Goal: Information Seeking & Learning: Learn about a topic

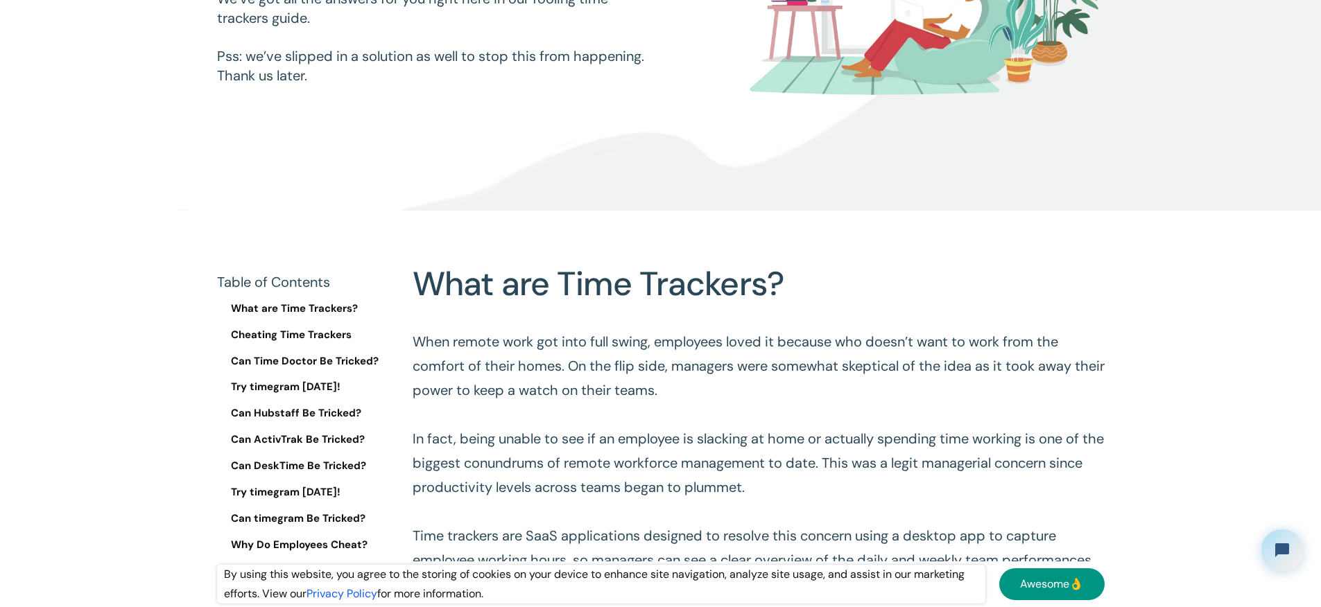
scroll to position [402, 0]
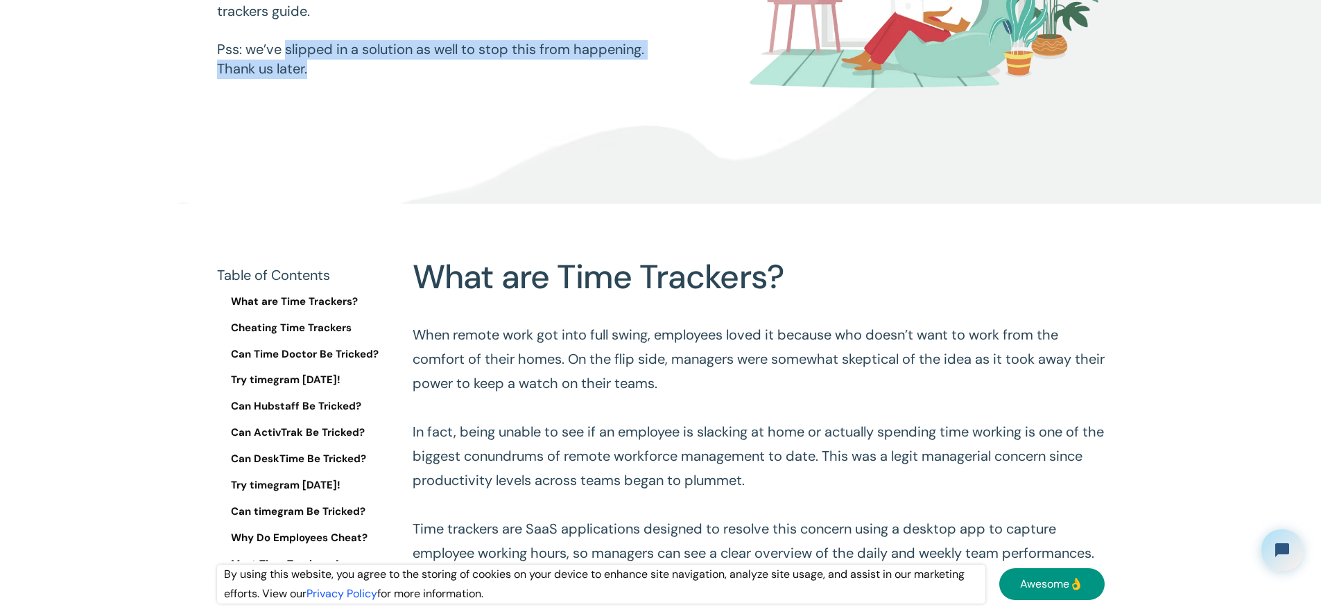
drag, startPoint x: 291, startPoint y: 49, endPoint x: 619, endPoint y: 72, distance: 328.8
click at [628, 69] on p "Employees cheat most time trackers – that’s a fact. How do they do it? Or a bet…" at bounding box center [439, 1] width 444 height 155
click at [612, 75] on p "Employees cheat most time trackers – that’s a fact. How do they do it? Or a bet…" at bounding box center [439, 1] width 444 height 155
drag, startPoint x: 599, startPoint y: 77, endPoint x: 468, endPoint y: 56, distance: 132.7
click at [230, 51] on p "Employees cheat most time trackers – that’s a fact. How do they do it? Or a bet…" at bounding box center [439, 1] width 444 height 155
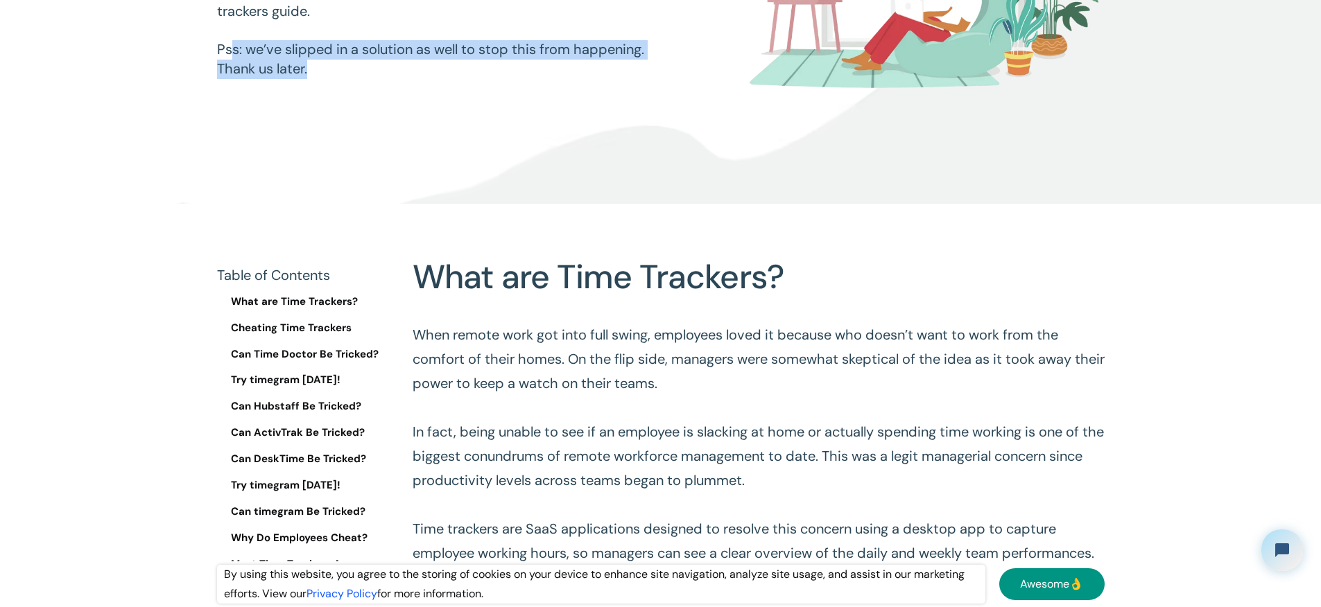
drag, startPoint x: 494, startPoint y: 55, endPoint x: 502, endPoint y: 58, distance: 8.6
click at [496, 55] on p "Employees cheat most time trackers – that’s a fact. How do they do it? Or a bet…" at bounding box center [439, 1] width 444 height 155
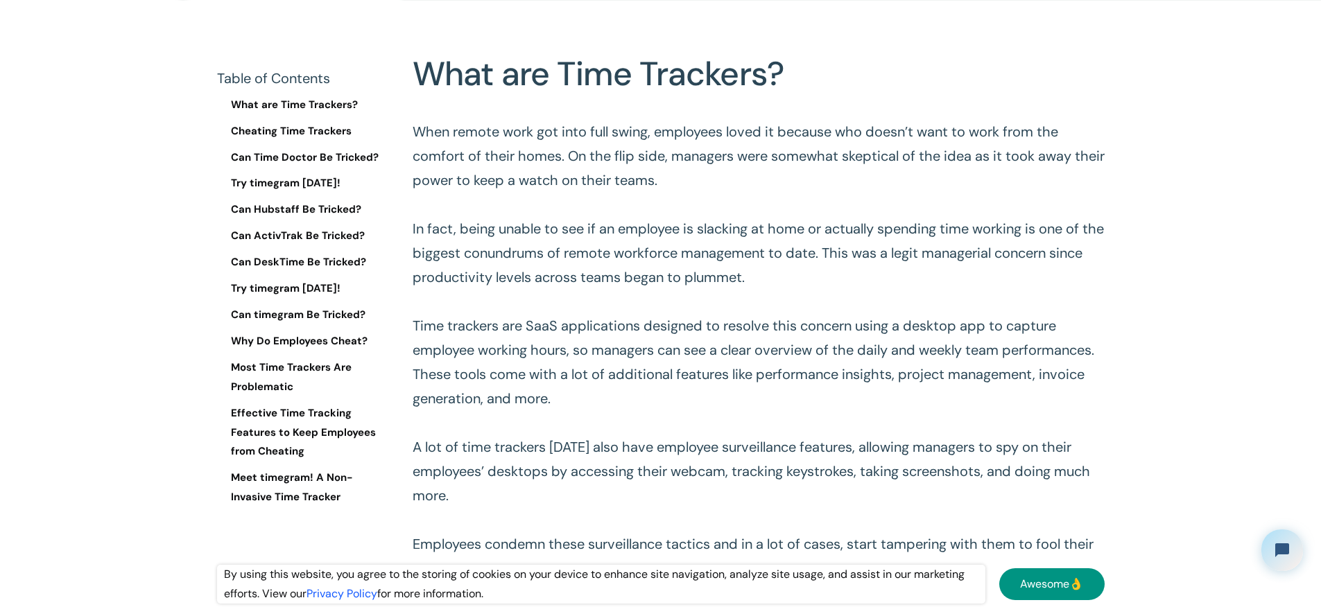
scroll to position [619, 0]
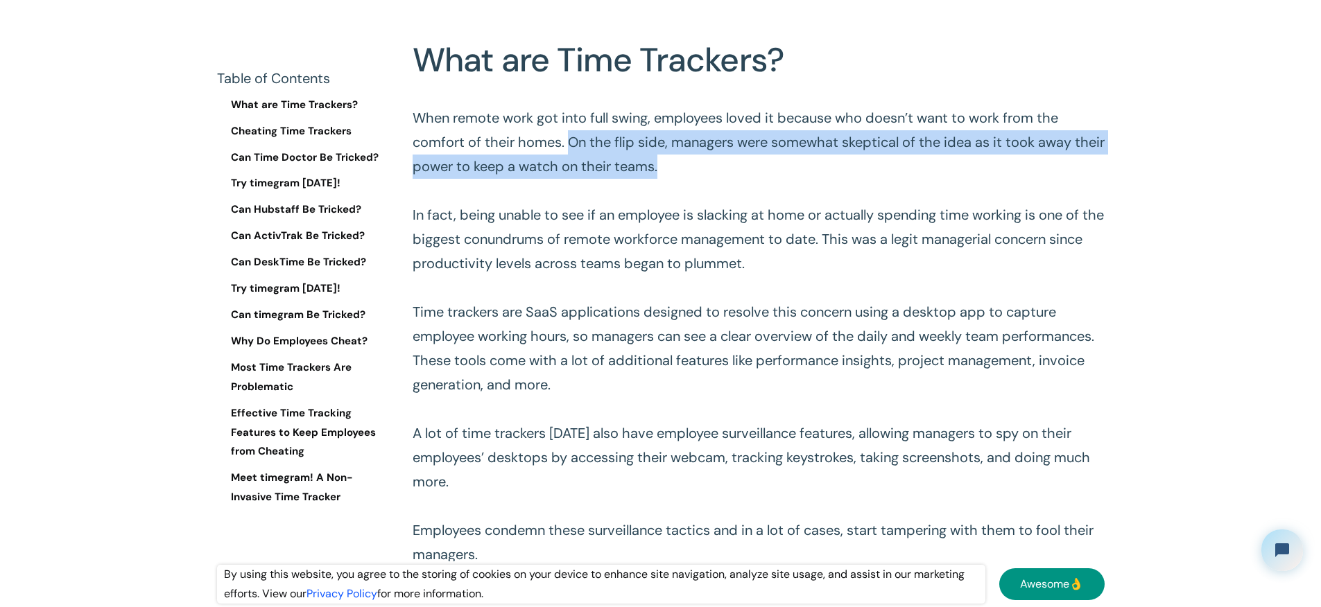
drag, startPoint x: 614, startPoint y: 142, endPoint x: 890, endPoint y: 164, distance: 276.9
click at [890, 164] on p "When remote work got into full swing, employees loved it because who doesn’t wa…" at bounding box center [759, 336] width 692 height 461
click at [892, 164] on p "When remote work got into full swing, employees loved it because who doesn’t wa…" at bounding box center [759, 336] width 692 height 461
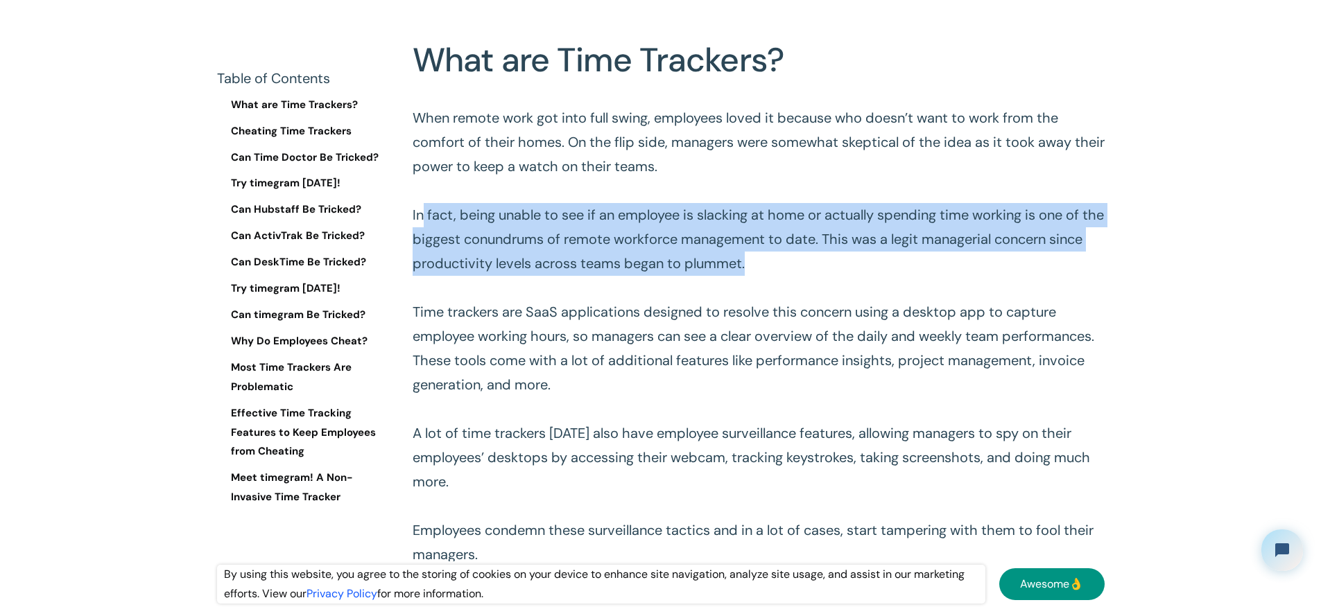
drag, startPoint x: 425, startPoint y: 215, endPoint x: 1037, endPoint y: 268, distance: 613.9
click at [1037, 268] on p "When remote work got into full swing, employees loved it because who doesn’t wa…" at bounding box center [759, 336] width 692 height 461
click at [1037, 267] on p "When remote work got into full swing, employees loved it because who doesn’t wa…" at bounding box center [759, 336] width 692 height 461
drag, startPoint x: 1037, startPoint y: 267, endPoint x: 983, endPoint y: 263, distance: 54.2
click at [983, 263] on p "When remote work got into full swing, employees loved it because who doesn’t wa…" at bounding box center [759, 336] width 692 height 461
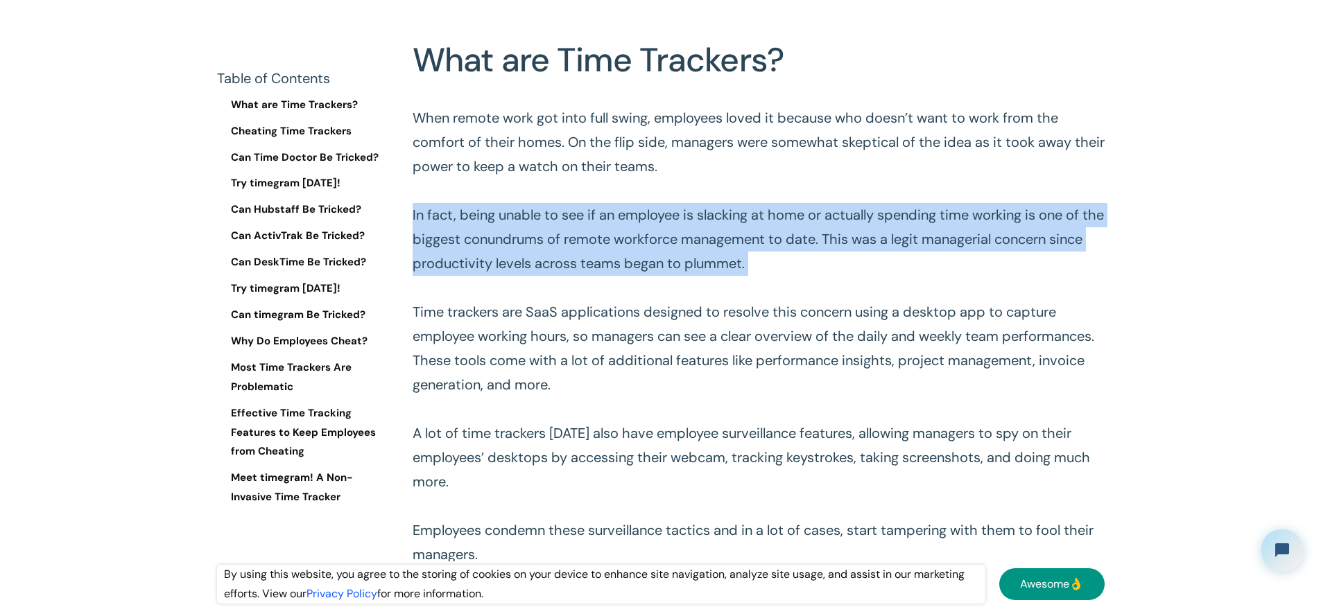
click at [983, 264] on p "When remote work got into full swing, employees loved it because who doesn’t wa…" at bounding box center [759, 336] width 692 height 461
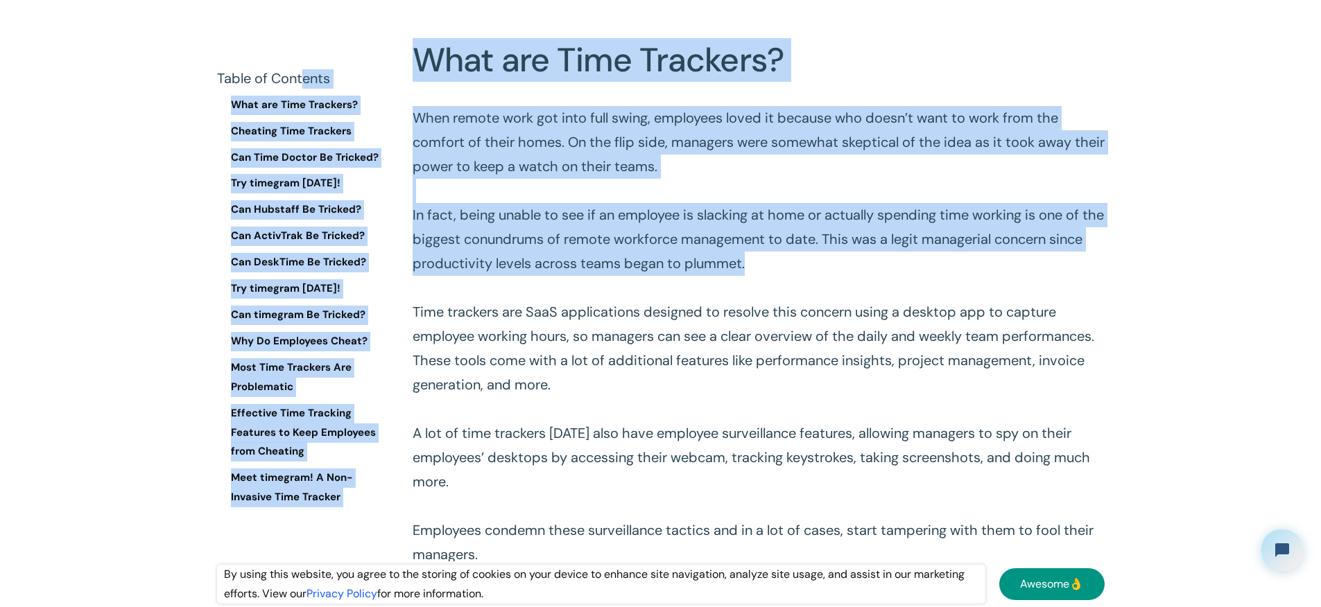
drag, startPoint x: 982, startPoint y: 264, endPoint x: 356, endPoint y: 72, distance: 655.0
click at [720, 190] on p "When remote work got into full swing, employees loved it because who doesn’t wa…" at bounding box center [759, 336] width 692 height 461
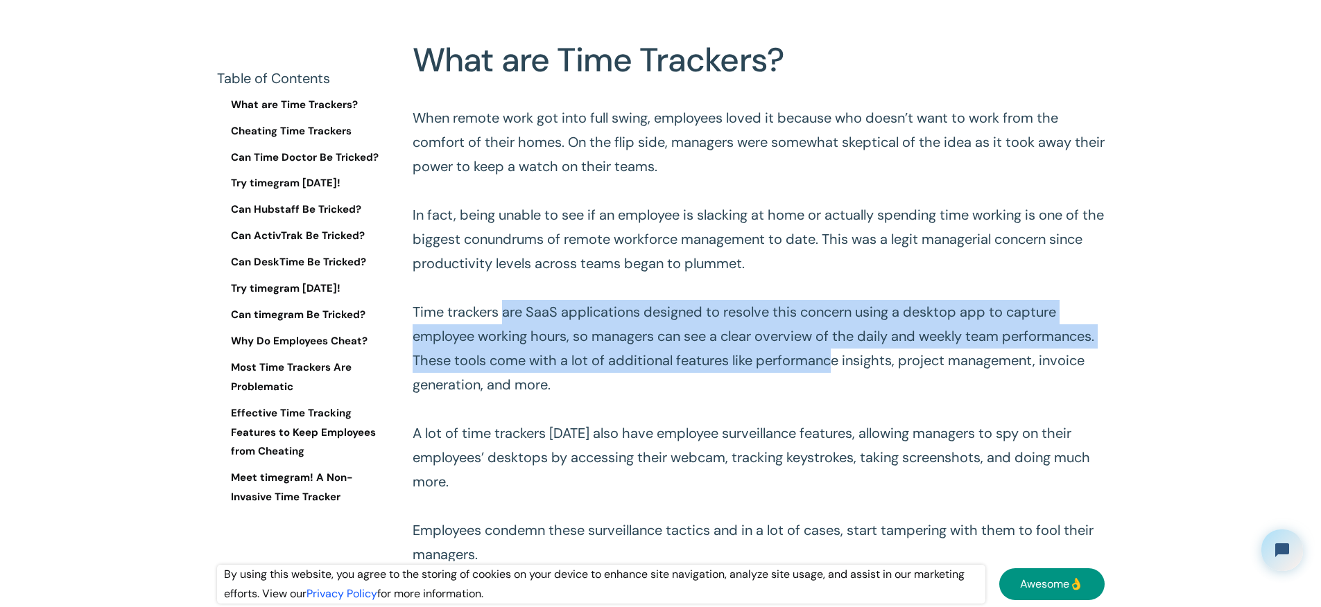
drag, startPoint x: 512, startPoint y: 314, endPoint x: 1021, endPoint y: 355, distance: 511.3
click at [1021, 355] on p "When remote work got into full swing, employees loved it because who doesn’t wa…" at bounding box center [759, 336] width 692 height 461
click at [661, 340] on p "When remote work got into full swing, employees loved it because who doesn’t wa…" at bounding box center [759, 336] width 692 height 461
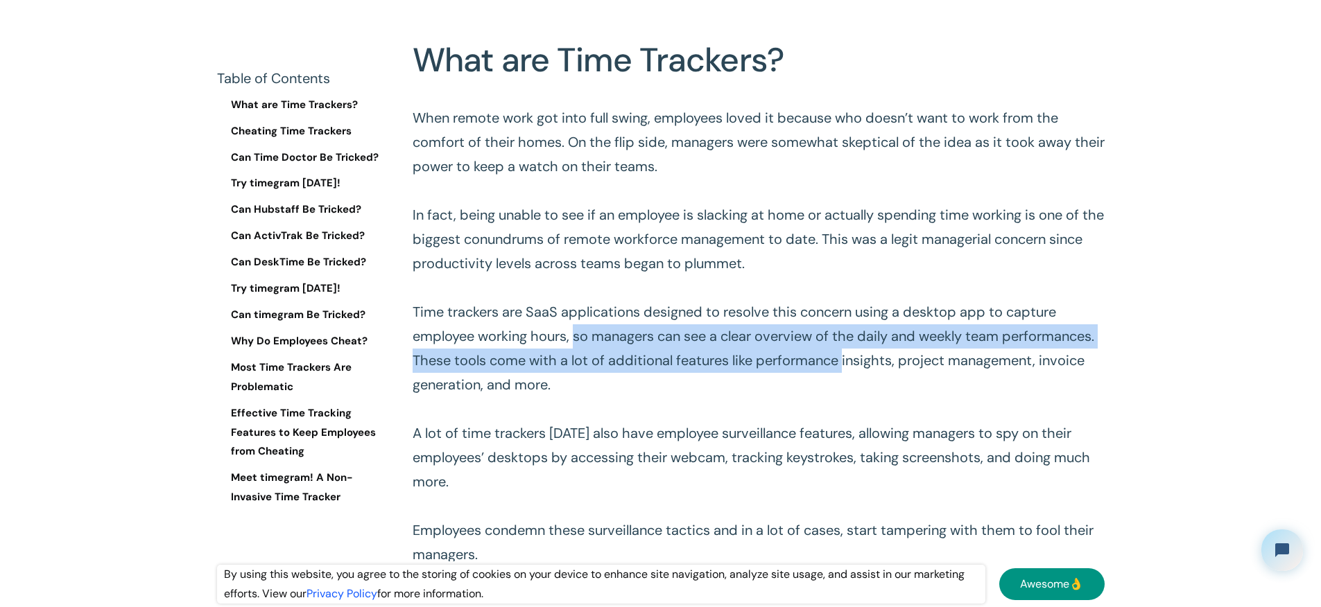
drag, startPoint x: 864, startPoint y: 339, endPoint x: 1055, endPoint y: 355, distance: 191.4
click at [1037, 356] on p "When remote work got into full swing, employees loved it because who doesn’t wa…" at bounding box center [759, 336] width 692 height 461
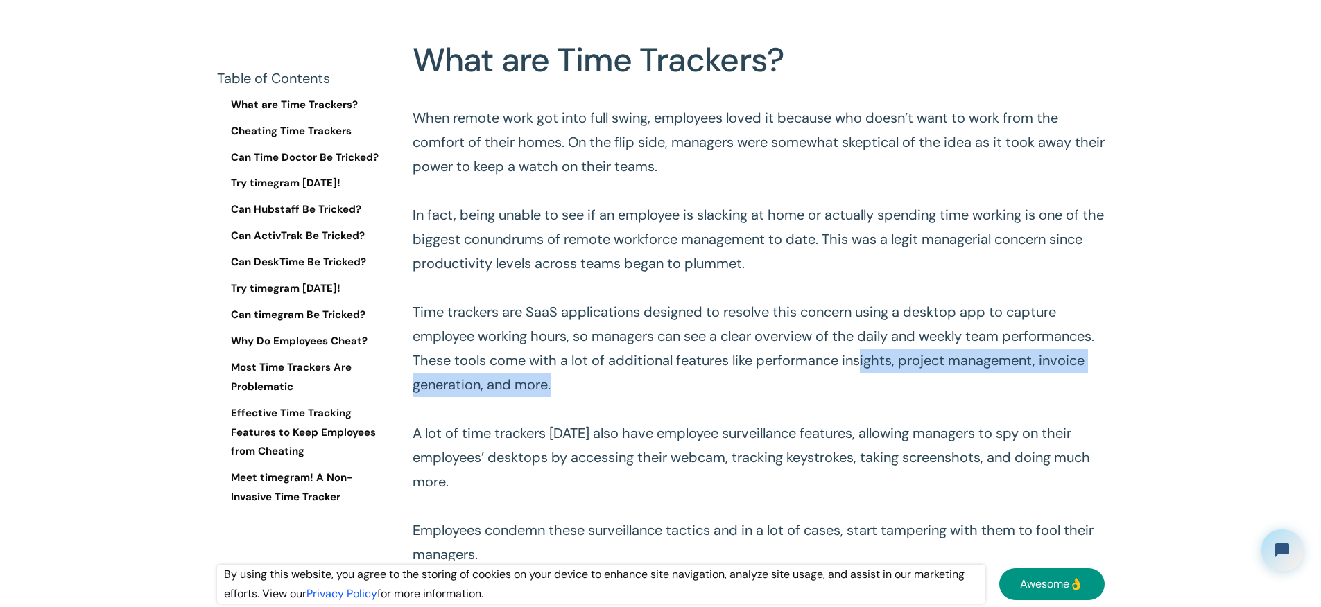
drag, startPoint x: 1055, startPoint y: 355, endPoint x: 1114, endPoint y: 382, distance: 64.9
drag, startPoint x: 1104, startPoint y: 387, endPoint x: 1090, endPoint y: 387, distance: 13.9
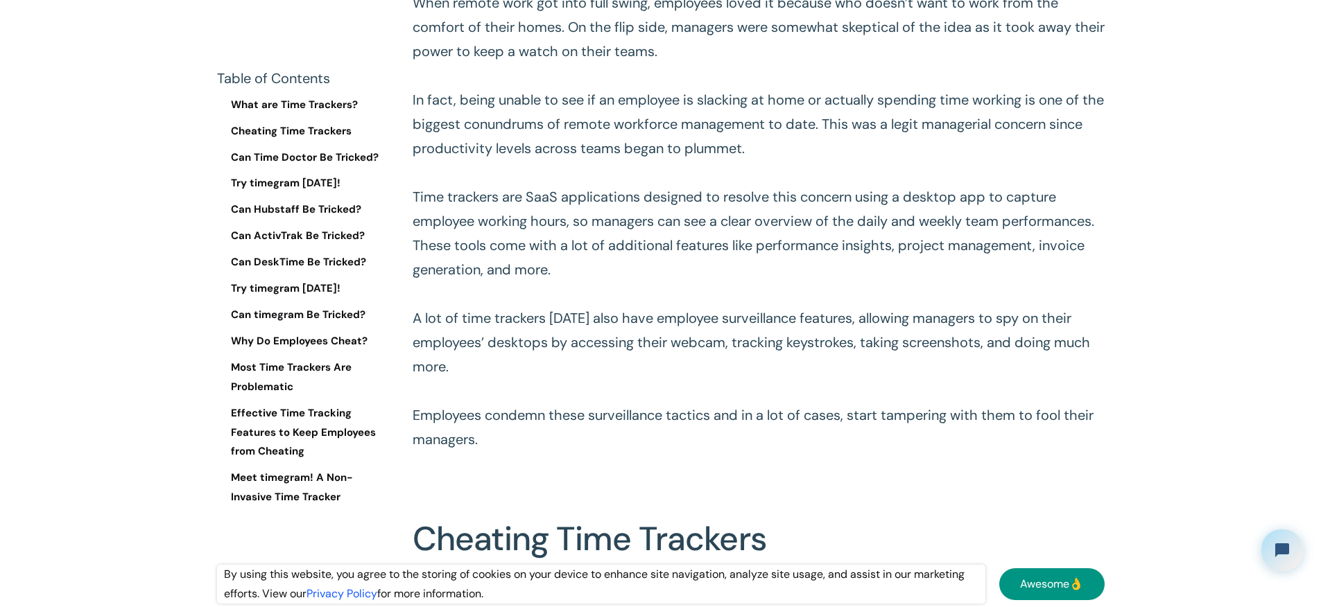
scroll to position [795, 0]
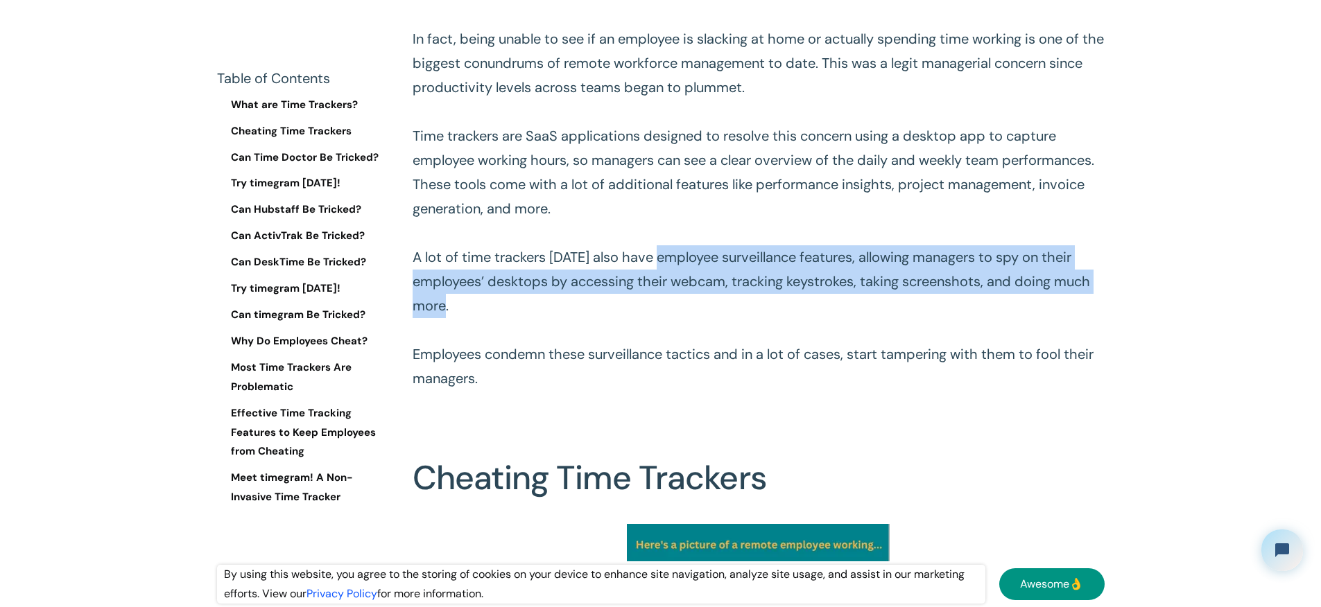
drag, startPoint x: 691, startPoint y: 257, endPoint x: 1039, endPoint y: 297, distance: 349.8
click at [1039, 297] on p "When remote work got into full swing, employees loved it because who doesn’t wa…" at bounding box center [759, 160] width 692 height 461
drag, startPoint x: 941, startPoint y: 295, endPoint x: 863, endPoint y: 290, distance: 78.6
click at [940, 295] on p "When remote work got into full swing, employees loved it because who doesn’t wa…" at bounding box center [759, 160] width 692 height 461
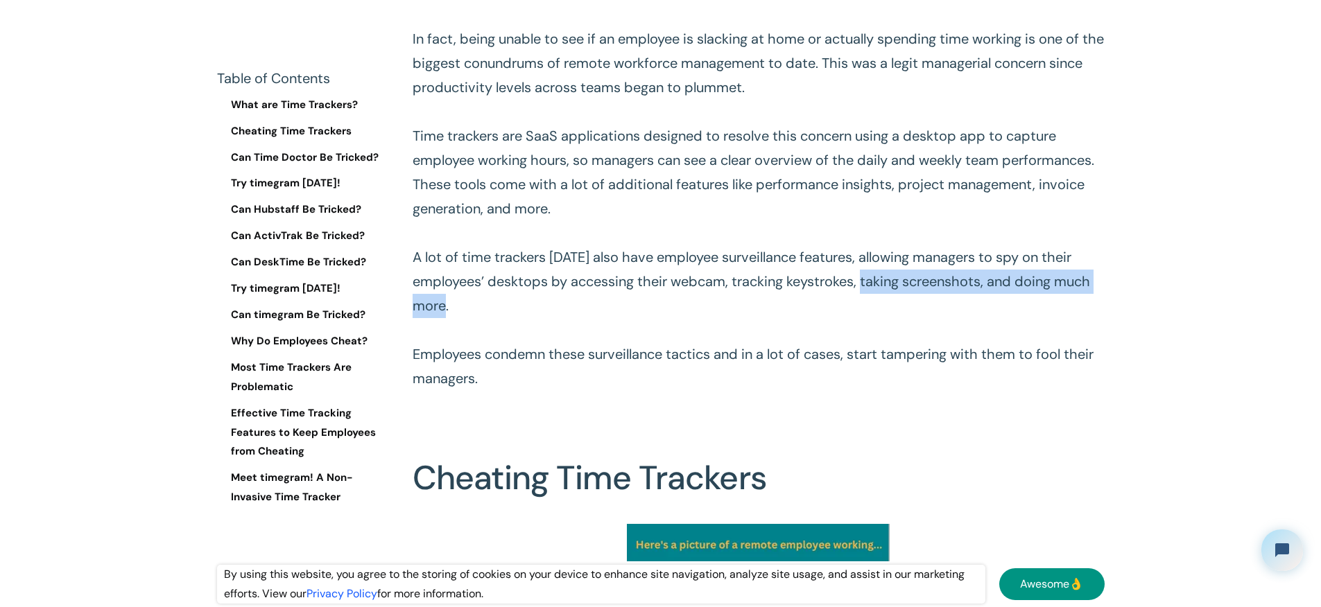
drag, startPoint x: 951, startPoint y: 282, endPoint x: 1087, endPoint y: 310, distance: 138.7
click at [1087, 310] on p "When remote work got into full swing, employees loved it because who doesn’t wa…" at bounding box center [759, 160] width 692 height 461
click at [1088, 311] on p "When remote work got into full swing, employees loved it because who doesn’t wa…" at bounding box center [759, 160] width 692 height 461
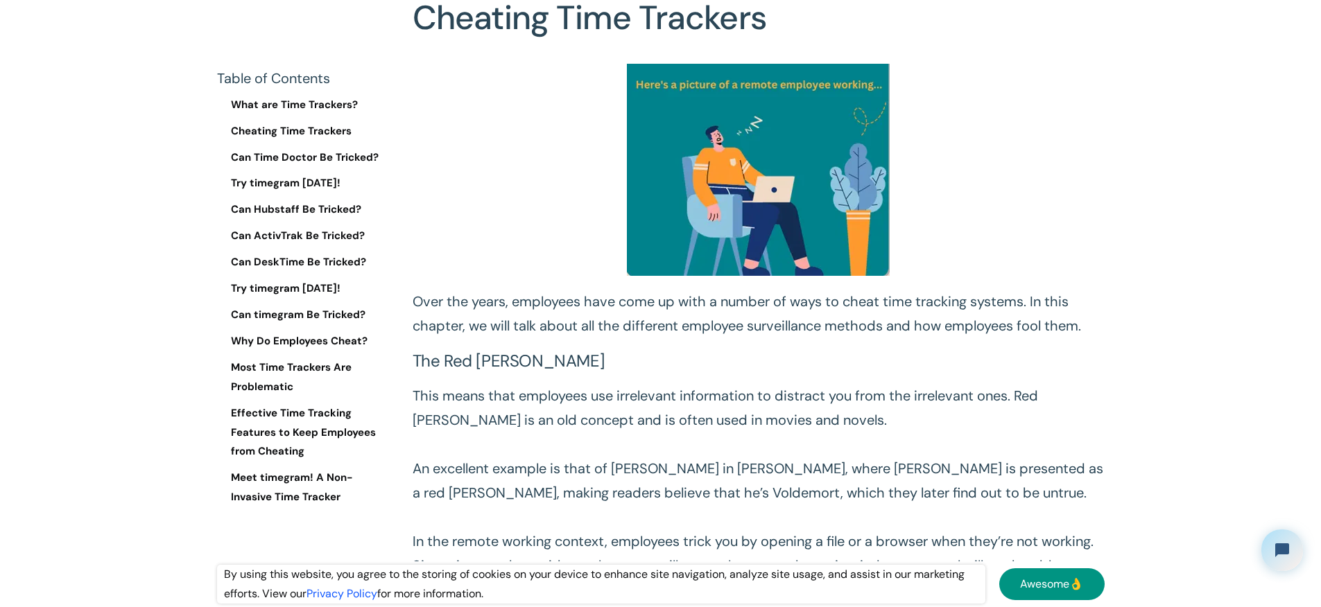
scroll to position [1258, 0]
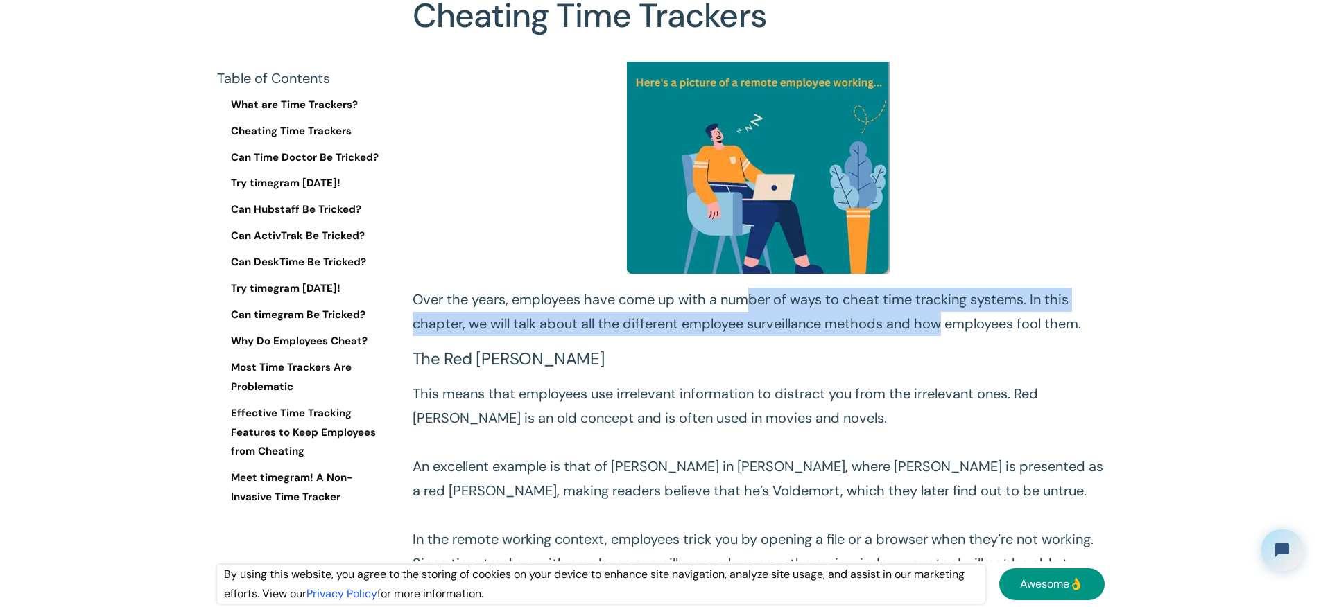
drag, startPoint x: 879, startPoint y: 301, endPoint x: 1058, endPoint y: 329, distance: 181.8
click at [1058, 329] on p "Over the years, employees have come up with a number of ways to cheat time trac…" at bounding box center [759, 312] width 692 height 49
click at [1059, 329] on p "Over the years, employees have come up with a number of ways to cheat time trac…" at bounding box center [759, 312] width 692 height 49
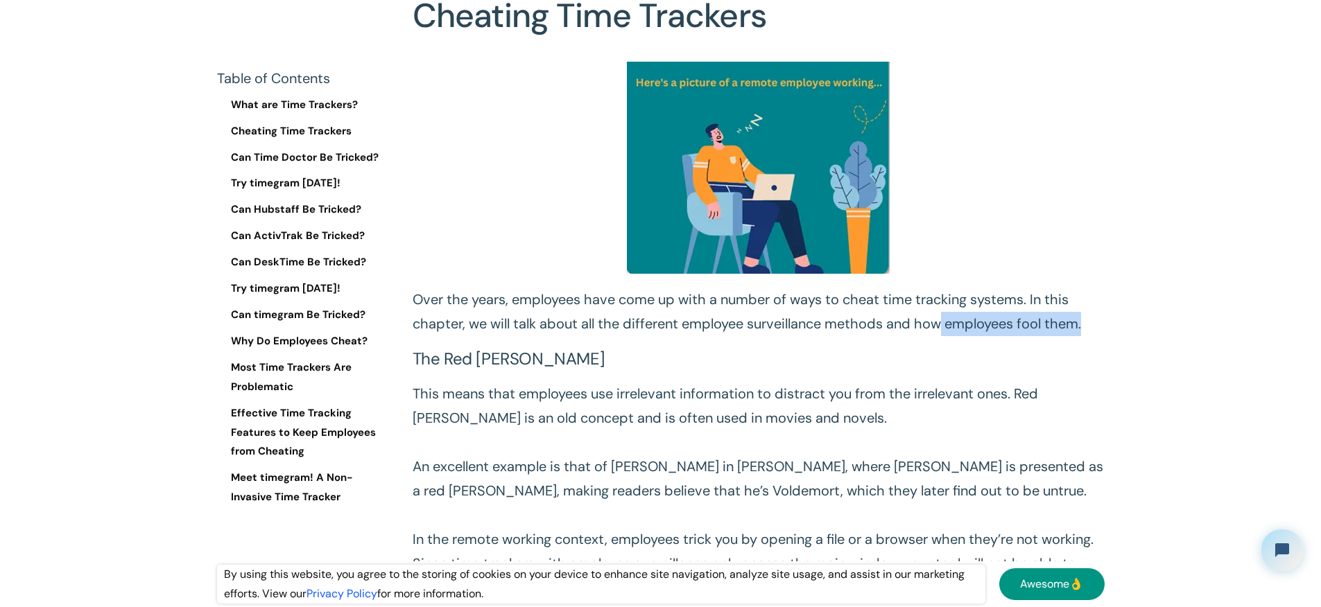
drag, startPoint x: 1071, startPoint y: 329, endPoint x: 598, endPoint y: 367, distance: 475.1
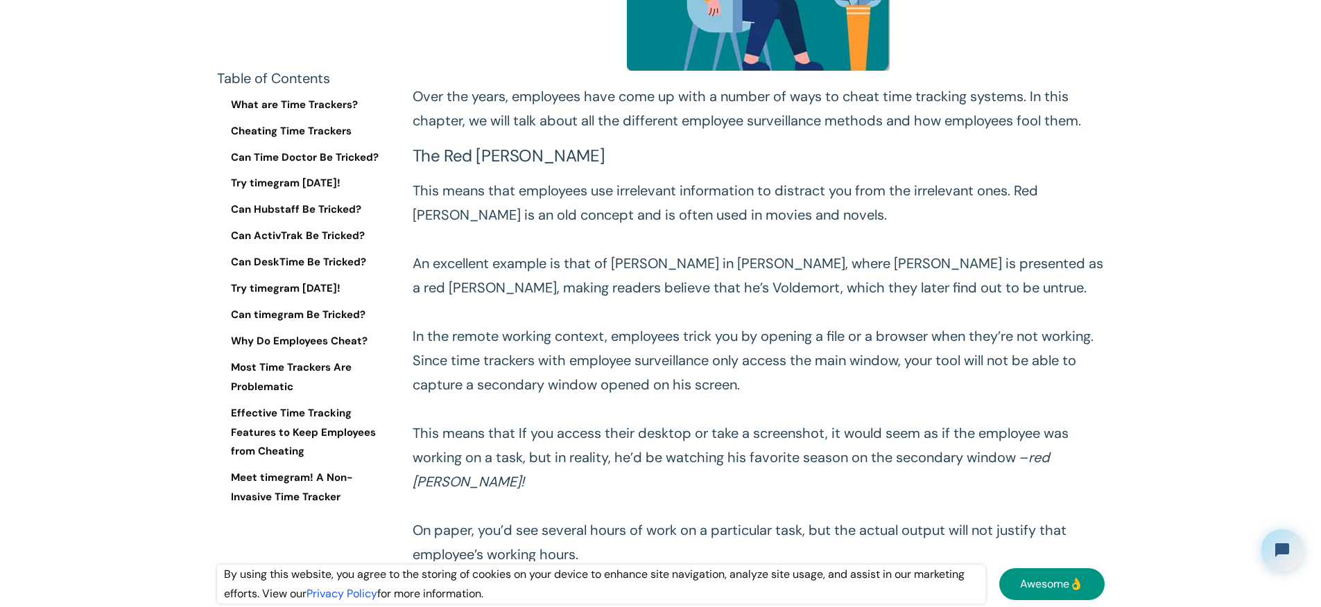
scroll to position [1462, 0]
drag, startPoint x: 612, startPoint y: 287, endPoint x: 923, endPoint y: 287, distance: 311.4
click at [922, 287] on p "This means that employees use irrelevant information to distract you from the i…" at bounding box center [759, 372] width 692 height 388
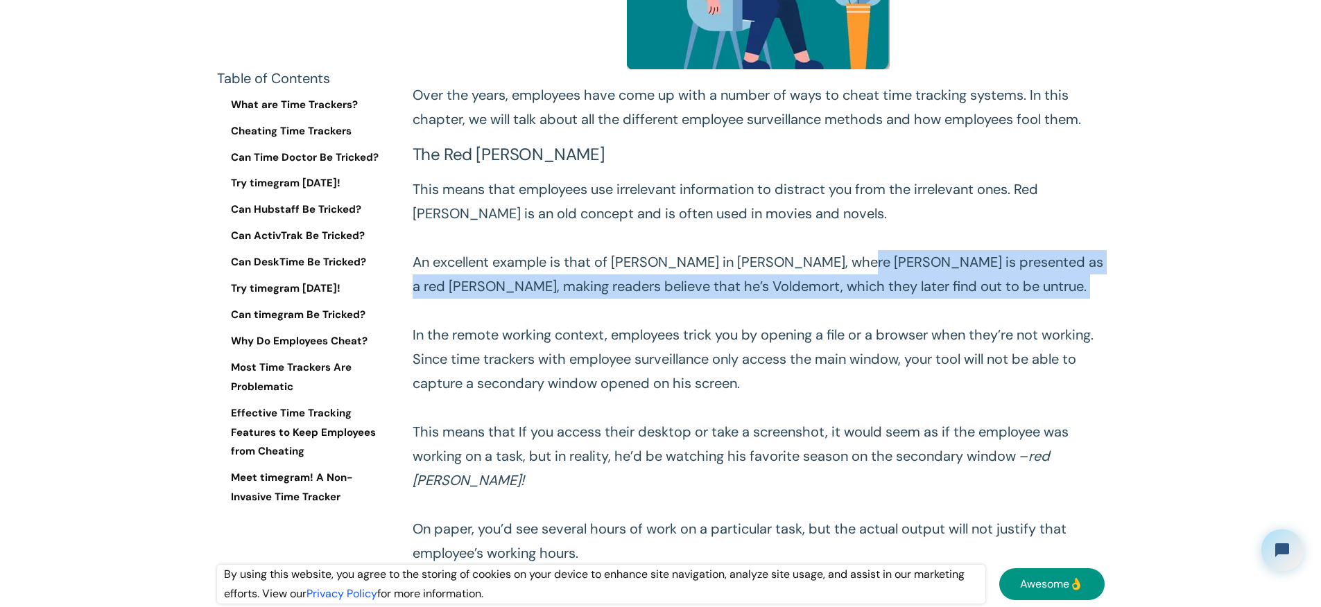
drag, startPoint x: 879, startPoint y: 284, endPoint x: 1086, endPoint y: 334, distance: 213.3
click at [1086, 334] on p "This means that employees use irrelevant information to distract you from the i…" at bounding box center [759, 372] width 692 height 388
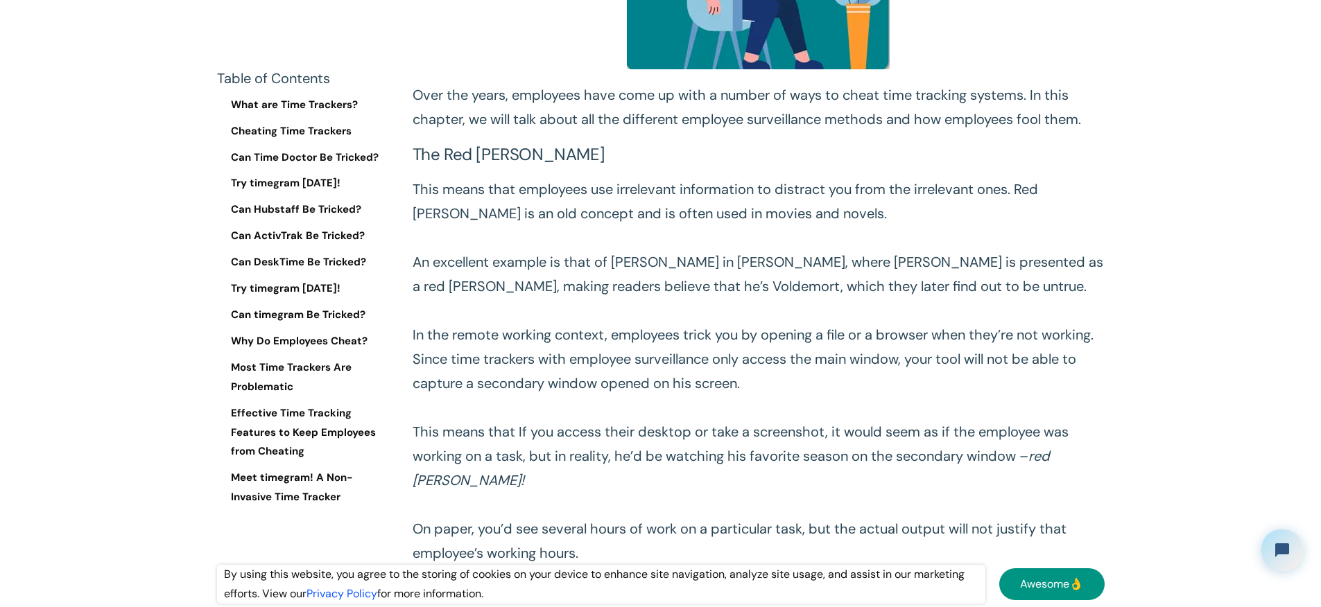
click at [1087, 323] on p "This means that employees use irrelevant information to distract you from the i…" at bounding box center [759, 372] width 692 height 388
drag, startPoint x: 1067, startPoint y: 320, endPoint x: 909, endPoint y: 315, distance: 158.2
click at [897, 319] on p "This means that employees use irrelevant information to distract you from the i…" at bounding box center [759, 372] width 692 height 388
click at [912, 313] on p "This means that employees use irrelevant information to distract you from the i…" at bounding box center [759, 372] width 692 height 388
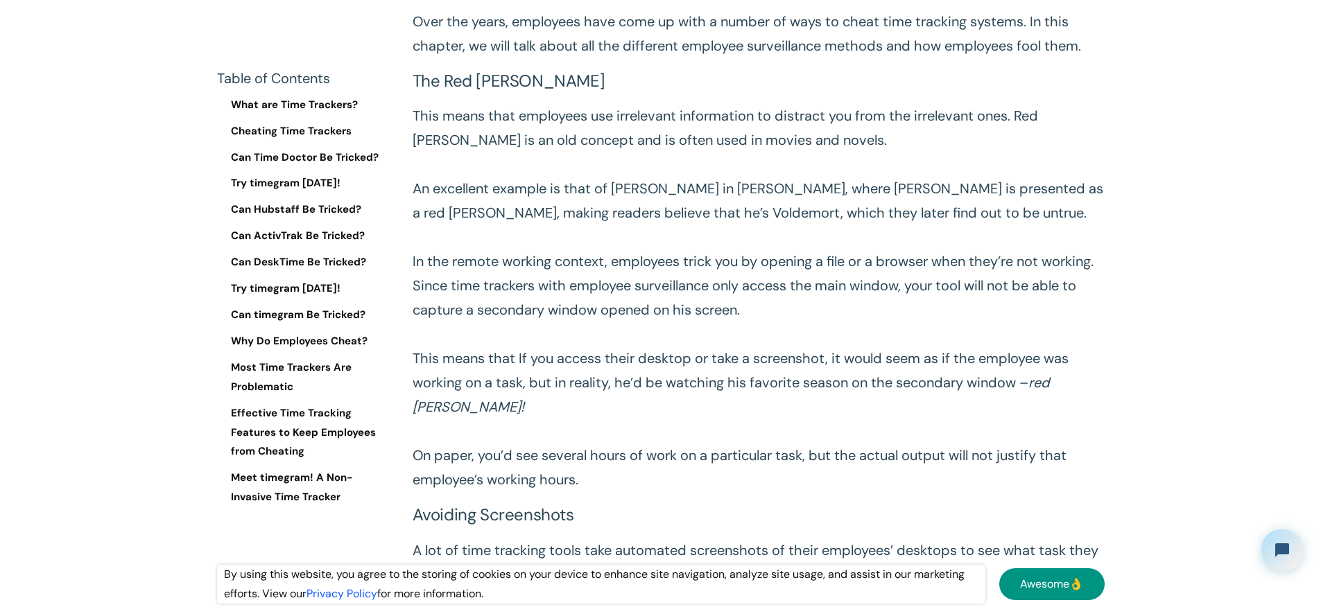
scroll to position [1722, 0]
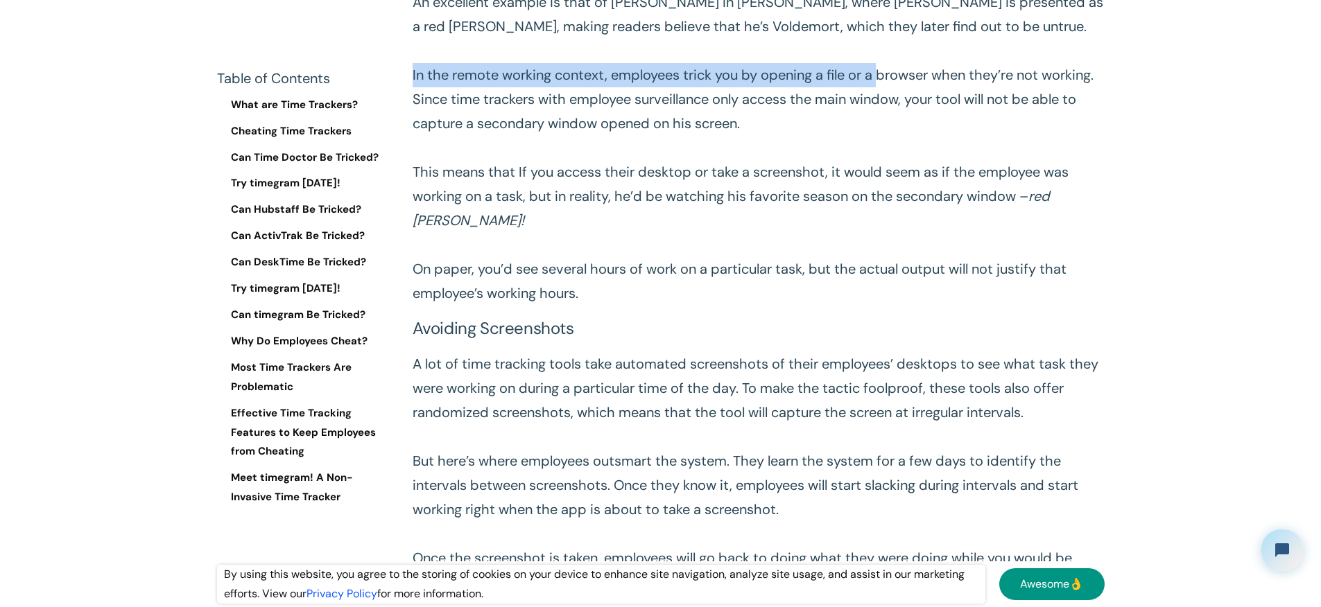
drag, startPoint x: 413, startPoint y: 98, endPoint x: 935, endPoint y: 106, distance: 522.9
click at [934, 106] on p "This means that employees use irrelevant information to distract you from the i…" at bounding box center [759, 111] width 692 height 388
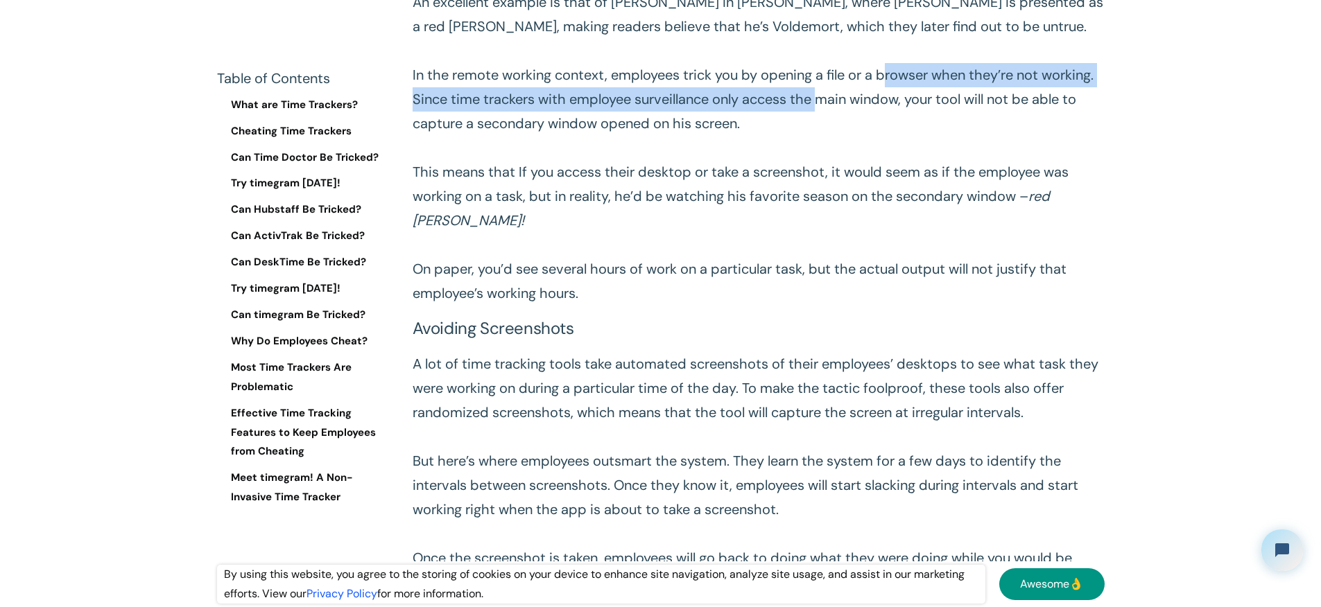
drag, startPoint x: 939, startPoint y: 106, endPoint x: 953, endPoint y: 137, distance: 34.1
click at [952, 132] on p "This means that employees use irrelevant information to distract you from the i…" at bounding box center [759, 111] width 692 height 388
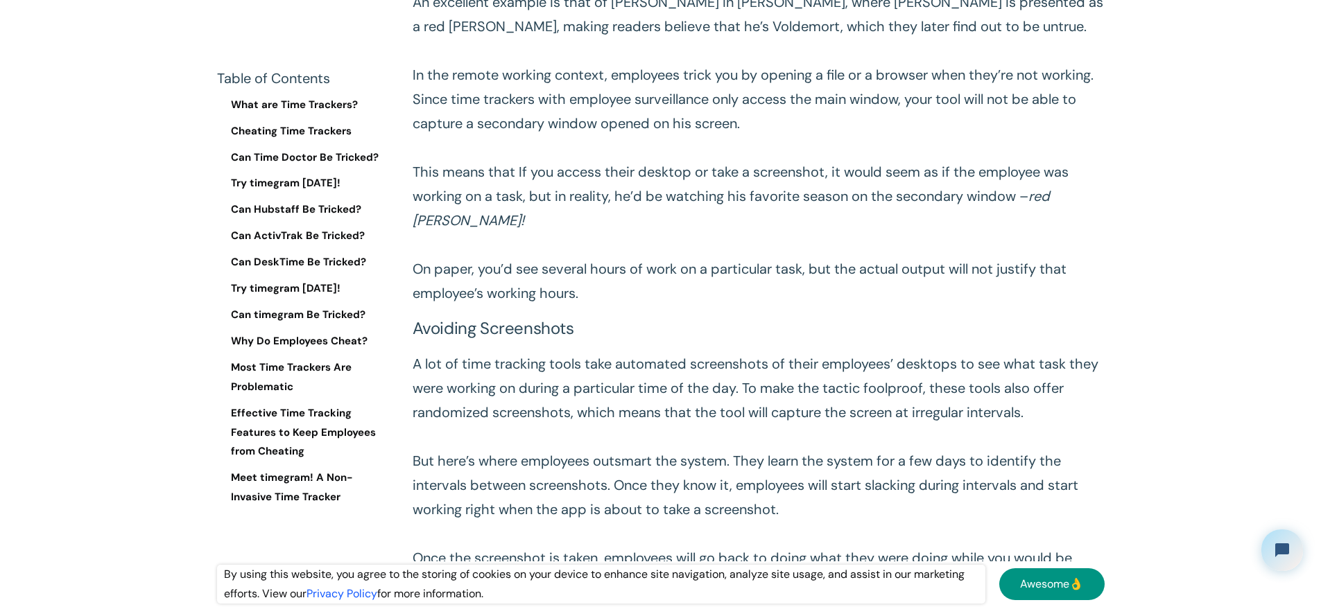
click at [953, 138] on p "This means that employees use irrelevant information to distract you from the i…" at bounding box center [759, 111] width 692 height 388
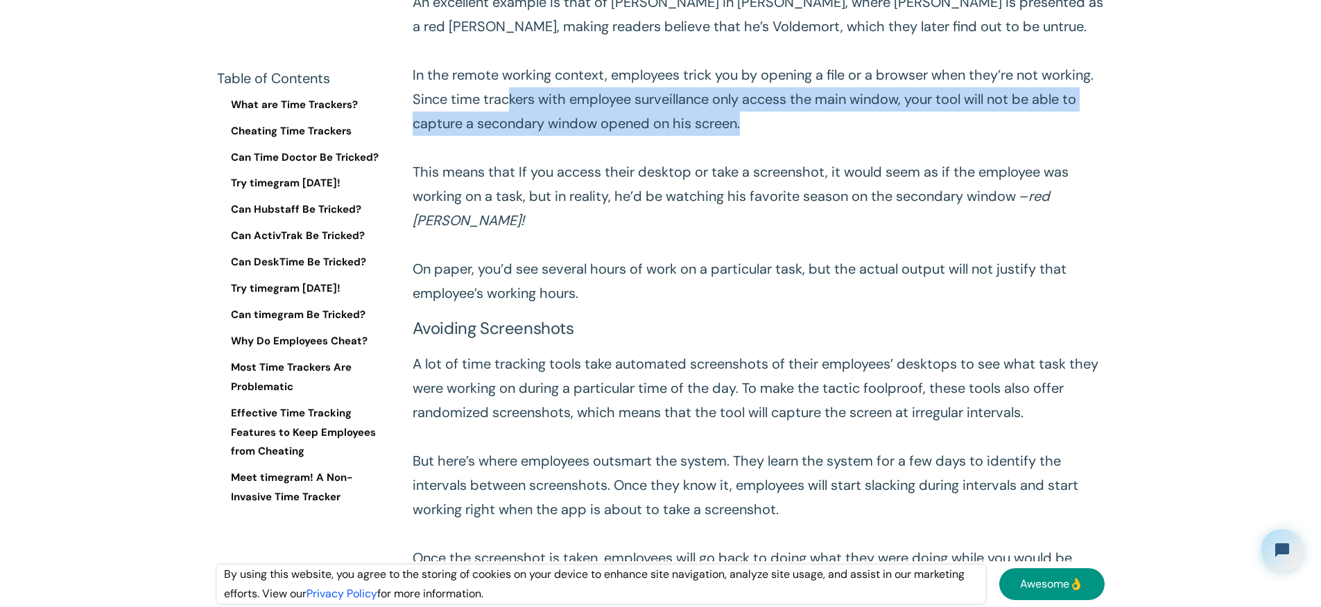
drag, startPoint x: 609, startPoint y: 121, endPoint x: 954, endPoint y: 153, distance: 346.7
click at [954, 153] on p "This means that employees use irrelevant information to distract you from the i…" at bounding box center [759, 111] width 692 height 388
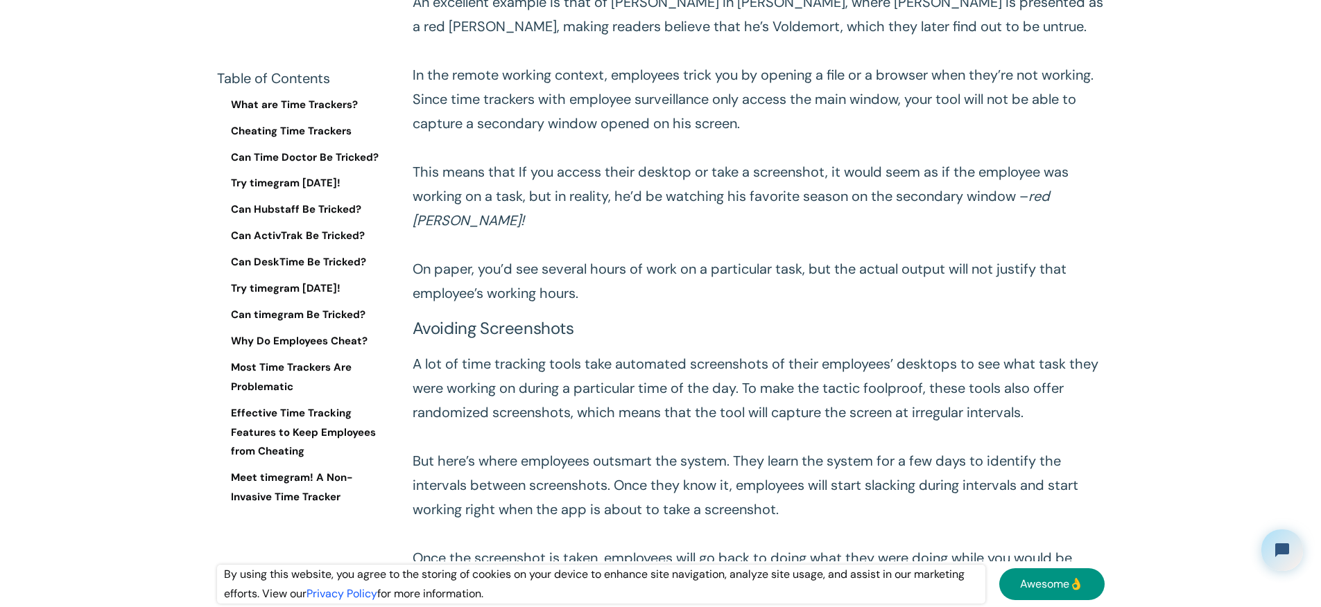
click at [972, 153] on p "This means that employees use irrelevant information to distract you from the i…" at bounding box center [759, 111] width 692 height 388
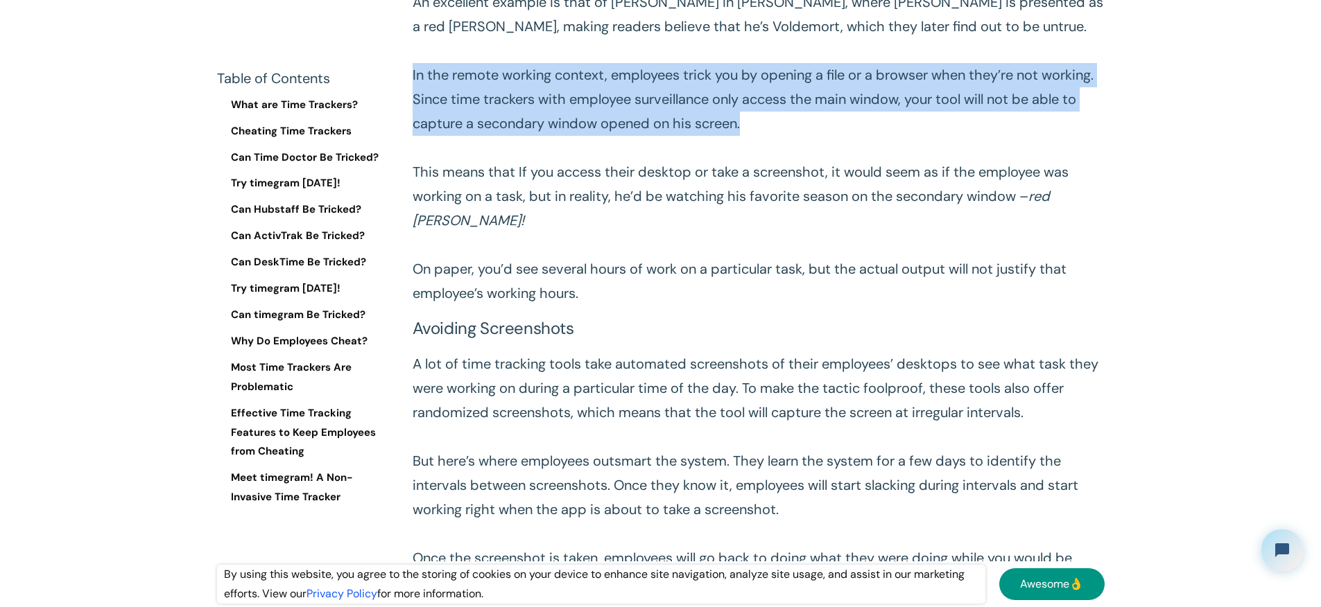
drag, startPoint x: 970, startPoint y: 154, endPoint x: 413, endPoint y: 98, distance: 559.7
click at [413, 98] on p "This means that employees use irrelevant information to distract you from the i…" at bounding box center [759, 111] width 692 height 388
click at [426, 96] on p "This means that employees use irrelevant information to distract you from the i…" at bounding box center [759, 111] width 692 height 388
drag, startPoint x: 413, startPoint y: 97, endPoint x: 1009, endPoint y: 175, distance: 600.7
click at [1007, 176] on p "This means that employees use irrelevant information to distract you from the i…" at bounding box center [759, 111] width 692 height 388
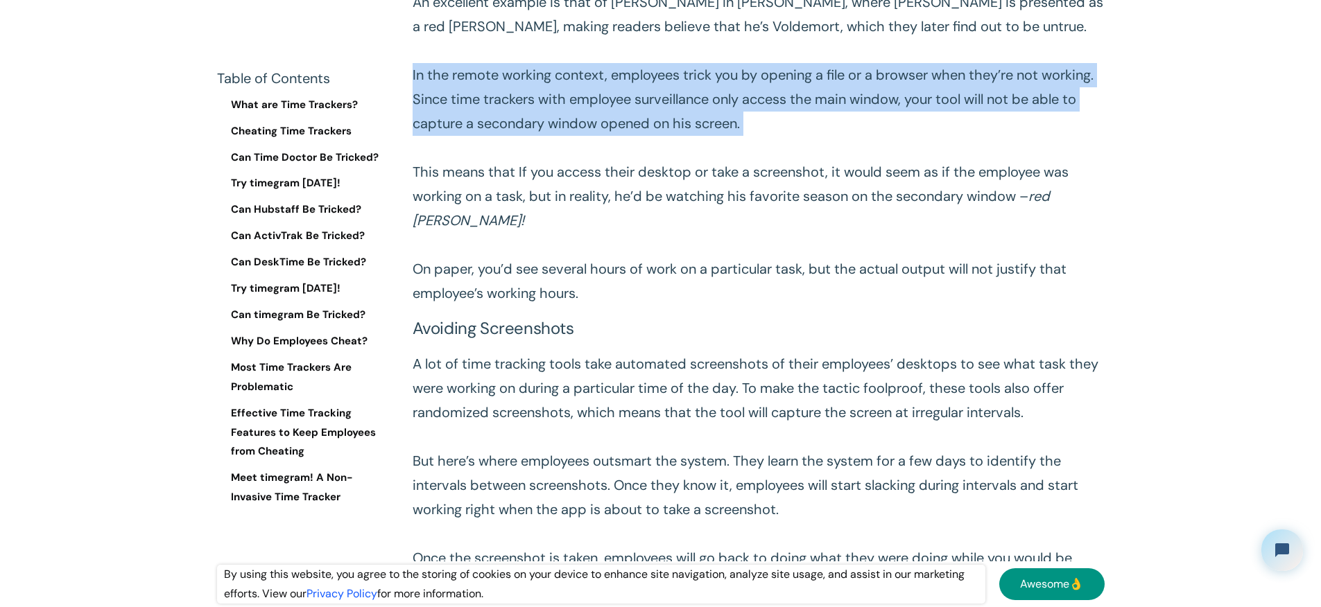
click at [1014, 159] on p "This means that employees use irrelevant information to distract you from the i…" at bounding box center [759, 111] width 692 height 388
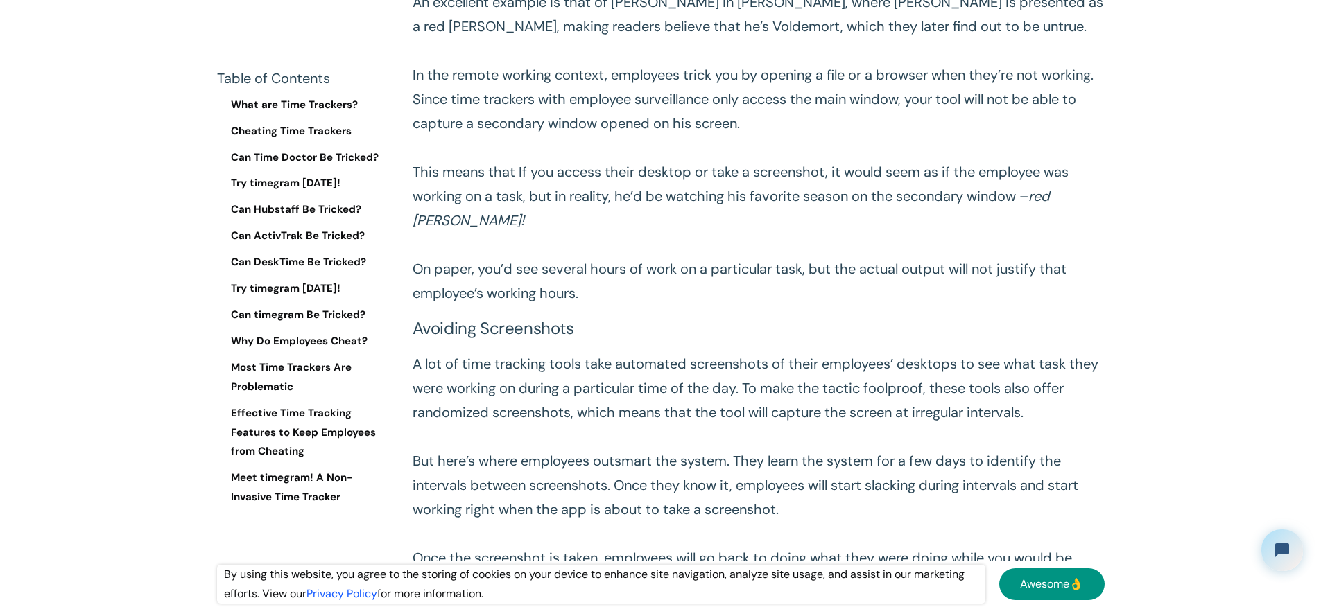
click at [893, 112] on p "This means that employees use irrelevant information to distract you from the i…" at bounding box center [759, 111] width 692 height 388
click at [428, 35] on p "This means that employees use irrelevant information to distract you from the i…" at bounding box center [759, 111] width 692 height 388
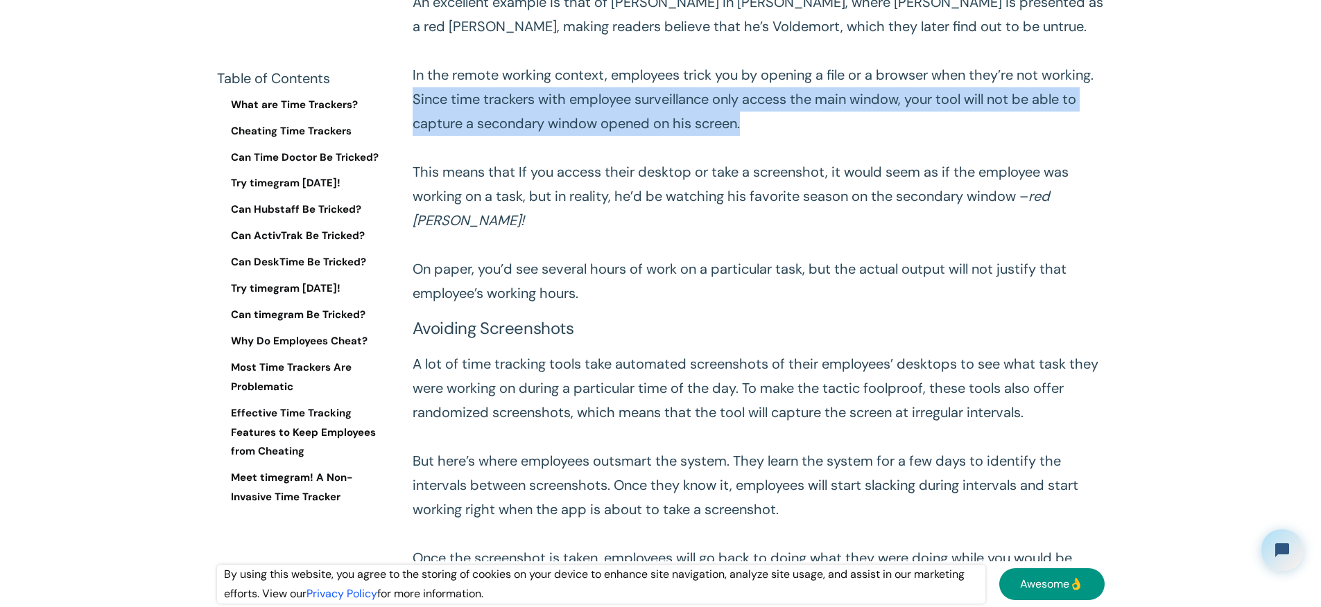
drag, startPoint x: 502, startPoint y: 123, endPoint x: 1041, endPoint y: 144, distance: 539.2
click at [1041, 144] on p "This means that employees use irrelevant information to distract you from the i…" at bounding box center [759, 111] width 692 height 388
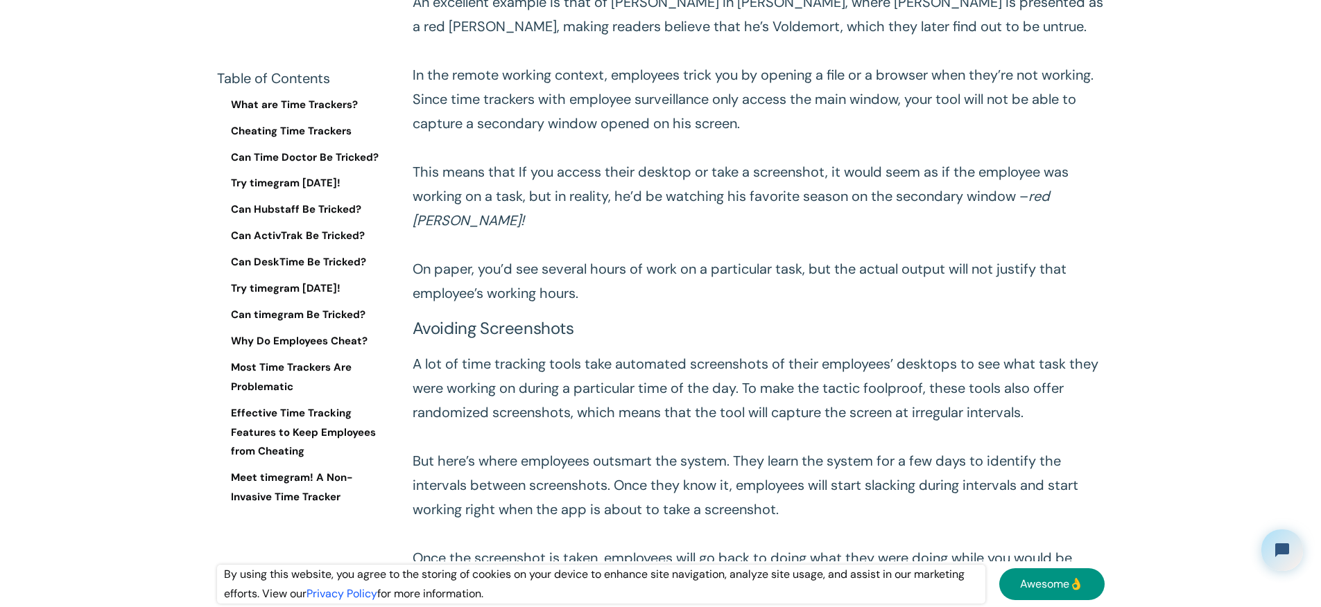
click at [1003, 143] on p "This means that employees use irrelevant information to distract you from the i…" at bounding box center [759, 111] width 692 height 388
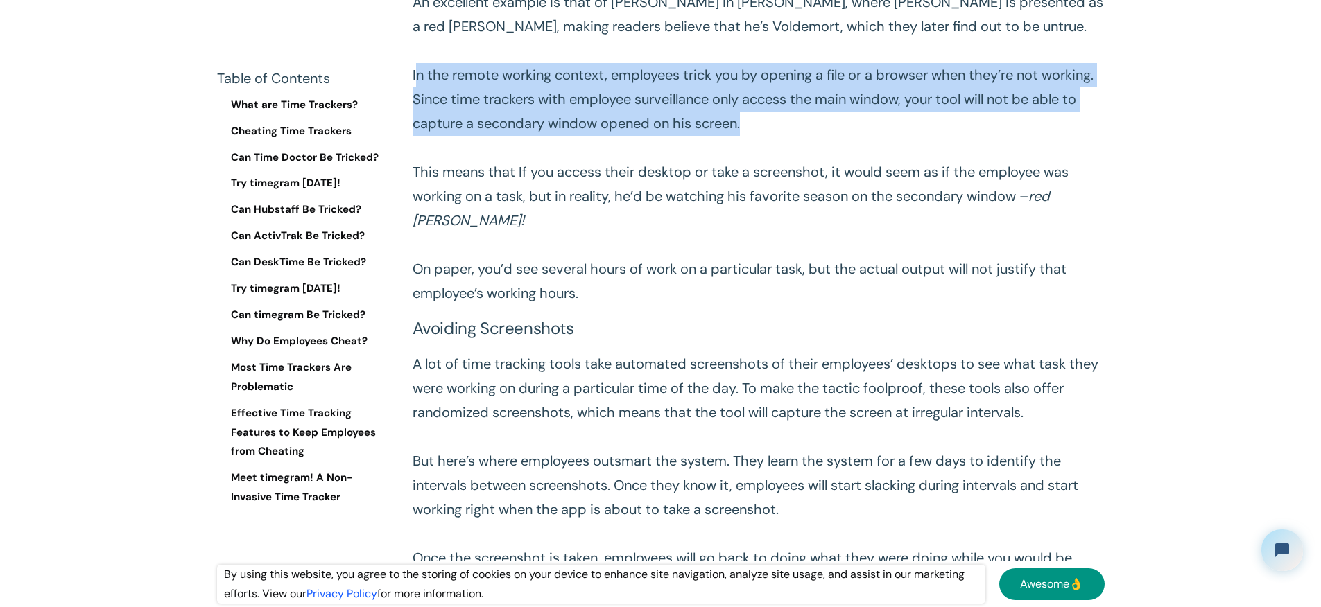
drag, startPoint x: 974, startPoint y: 148, endPoint x: 423, endPoint y: 100, distance: 553.4
click at [416, 101] on p "This means that employees use irrelevant information to distract you from the i…" at bounding box center [759, 111] width 692 height 388
click at [469, 102] on p "This means that employees use irrelevant information to distract you from the i…" at bounding box center [759, 111] width 692 height 388
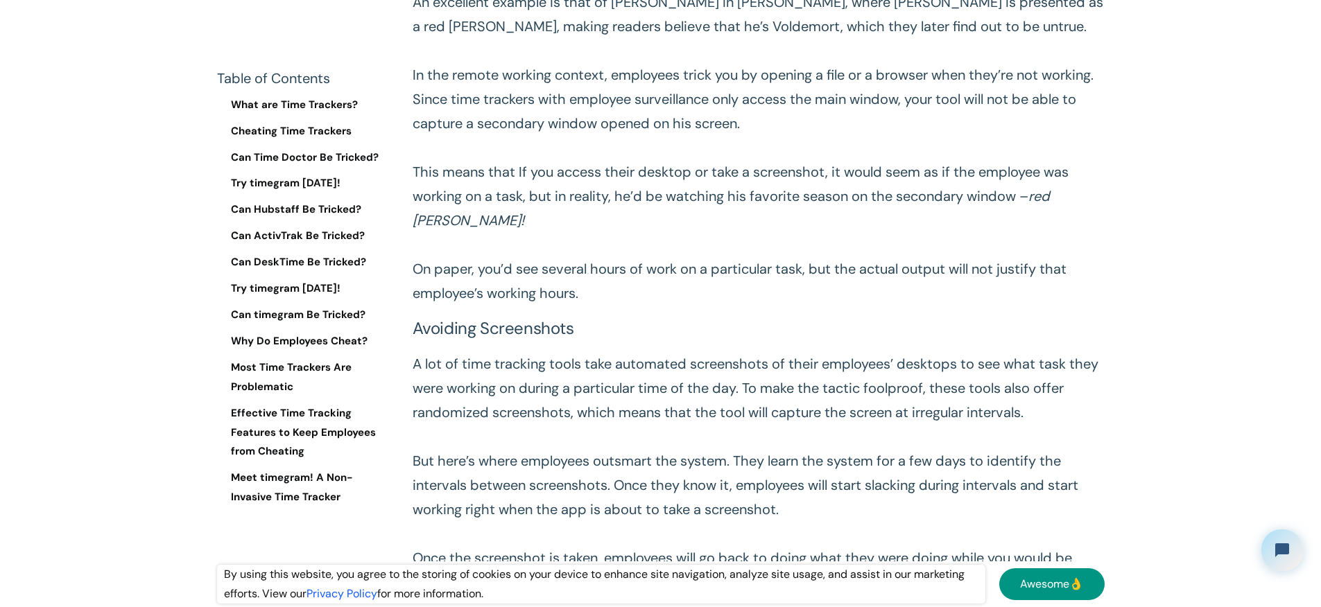
drag, startPoint x: 460, startPoint y: 222, endPoint x: 782, endPoint y: 222, distance: 322.4
click at [793, 222] on p "This means that employees use irrelevant information to distract you from the i…" at bounding box center [759, 111] width 692 height 388
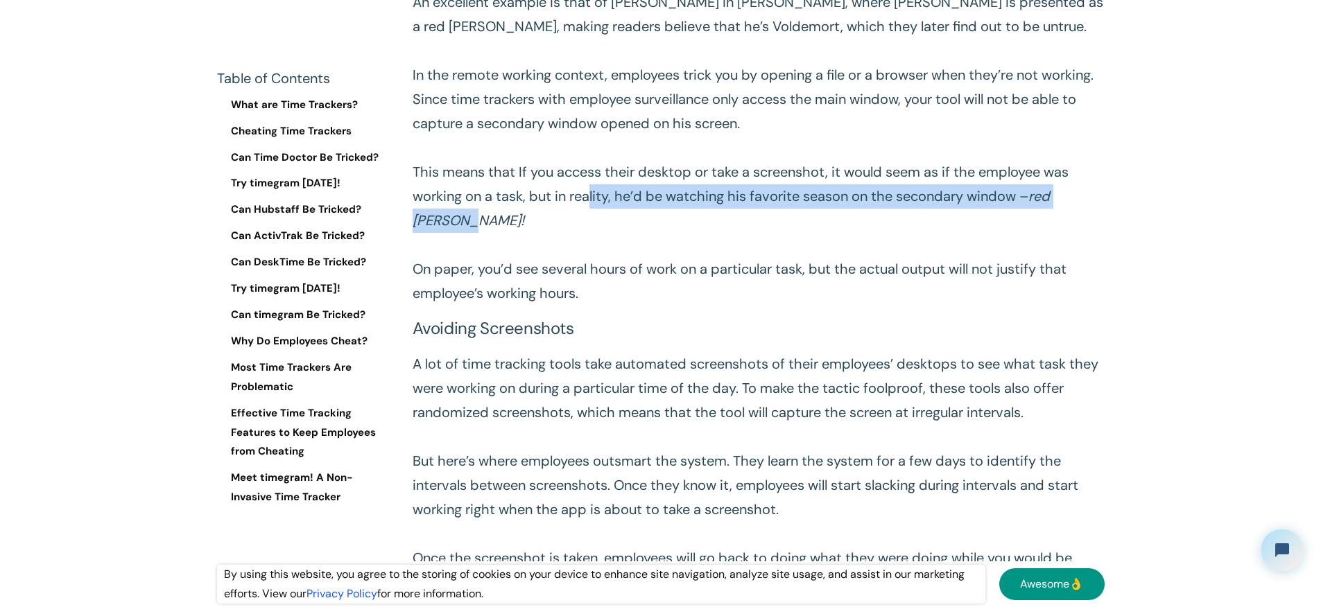
drag, startPoint x: 952, startPoint y: 221, endPoint x: 1025, endPoint y: 236, distance: 74.5
click at [1025, 236] on p "This means that employees use irrelevant information to distract you from the i…" at bounding box center [759, 111] width 692 height 388
click at [1024, 238] on p "This means that employees use irrelevant information to distract you from the i…" at bounding box center [759, 111] width 692 height 388
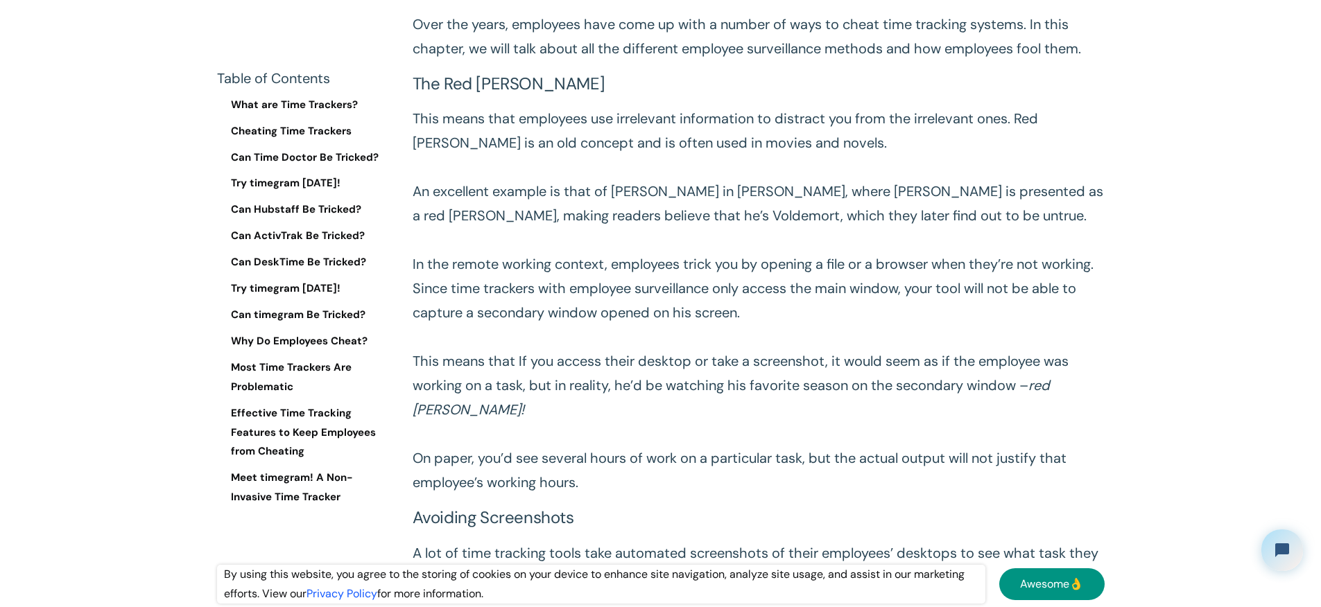
scroll to position [1704, 0]
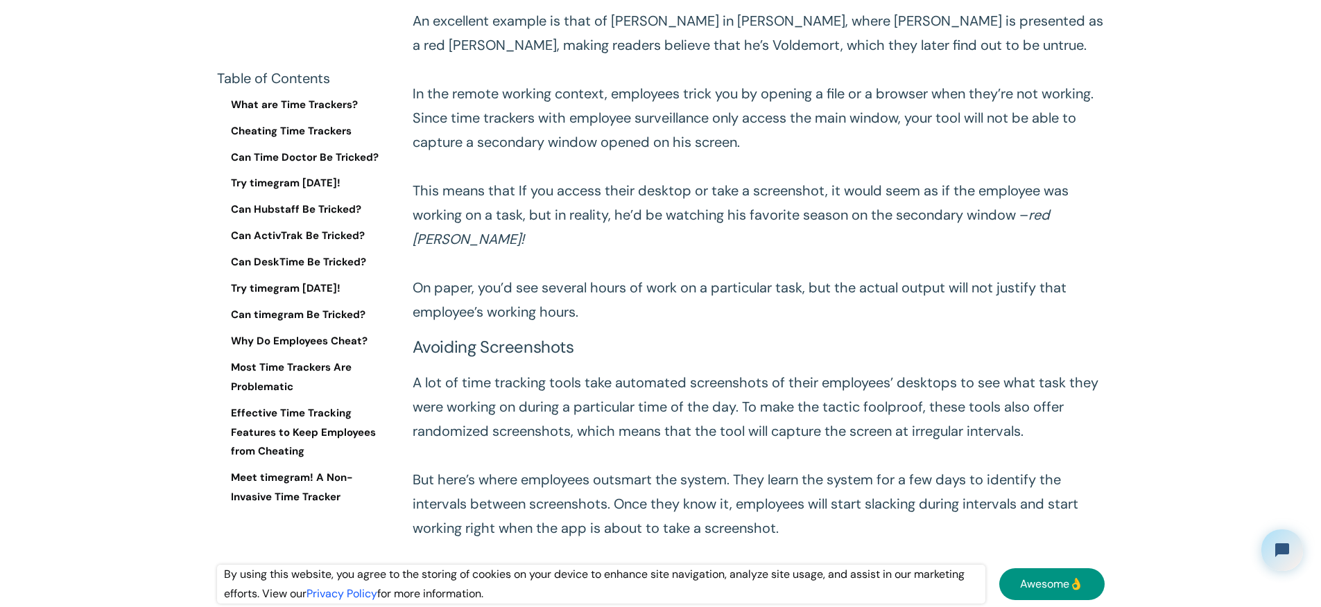
drag, startPoint x: 711, startPoint y: 264, endPoint x: 723, endPoint y: 264, distance: 11.1
click at [712, 264] on p "This means that employees use irrelevant information to distract you from the i…" at bounding box center [759, 130] width 692 height 388
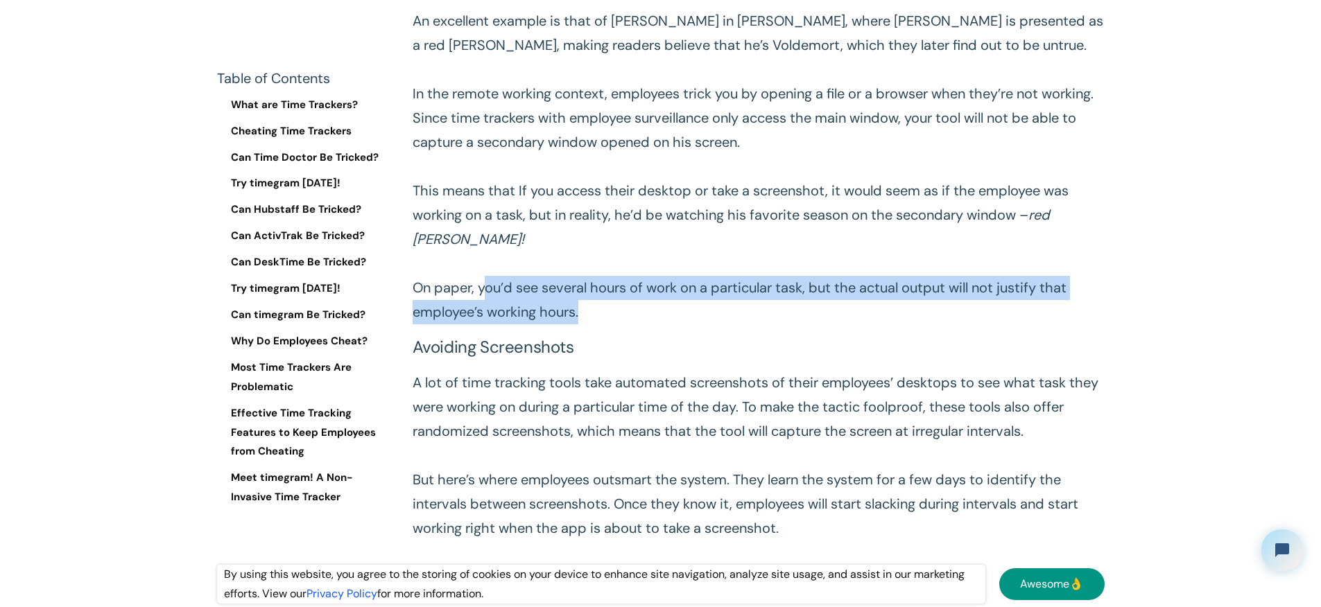
drag, startPoint x: 490, startPoint y: 313, endPoint x: 893, endPoint y: 330, distance: 404.0
click at [893, 325] on p "This means that employees use irrelevant information to distract you from the i…" at bounding box center [759, 130] width 692 height 388
drag, startPoint x: 883, startPoint y: 335, endPoint x: 821, endPoint y: 338, distance: 61.8
click at [883, 325] on p "This means that employees use irrelevant information to distract you from the i…" at bounding box center [759, 130] width 692 height 388
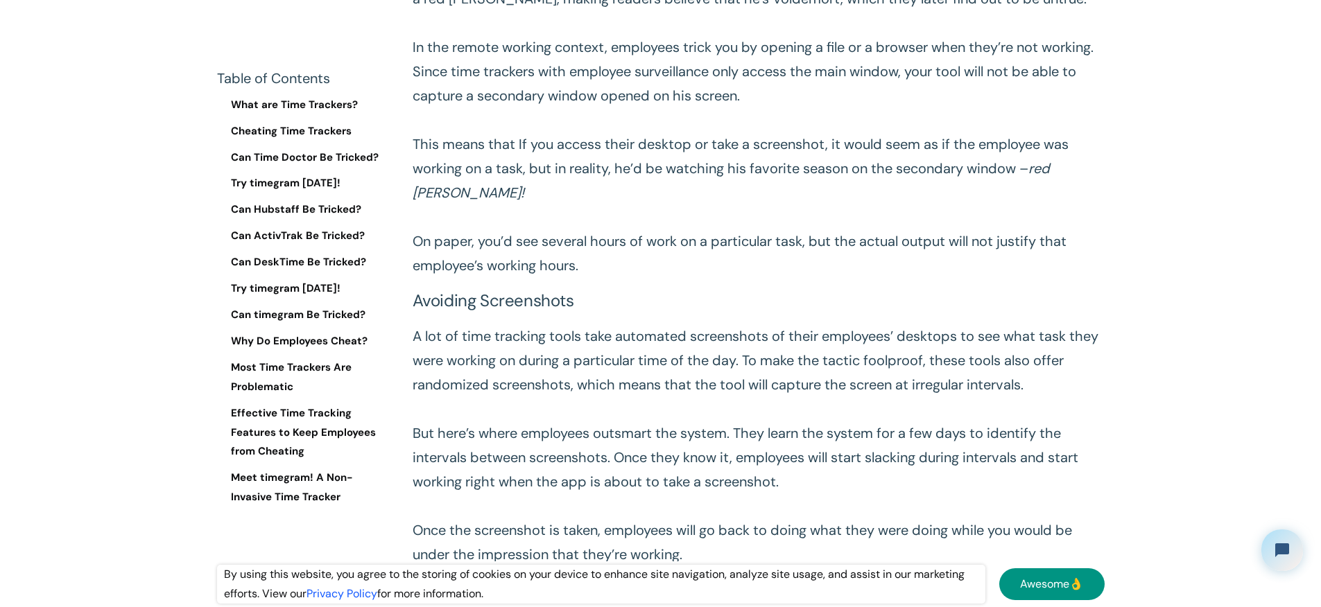
scroll to position [2050, 0]
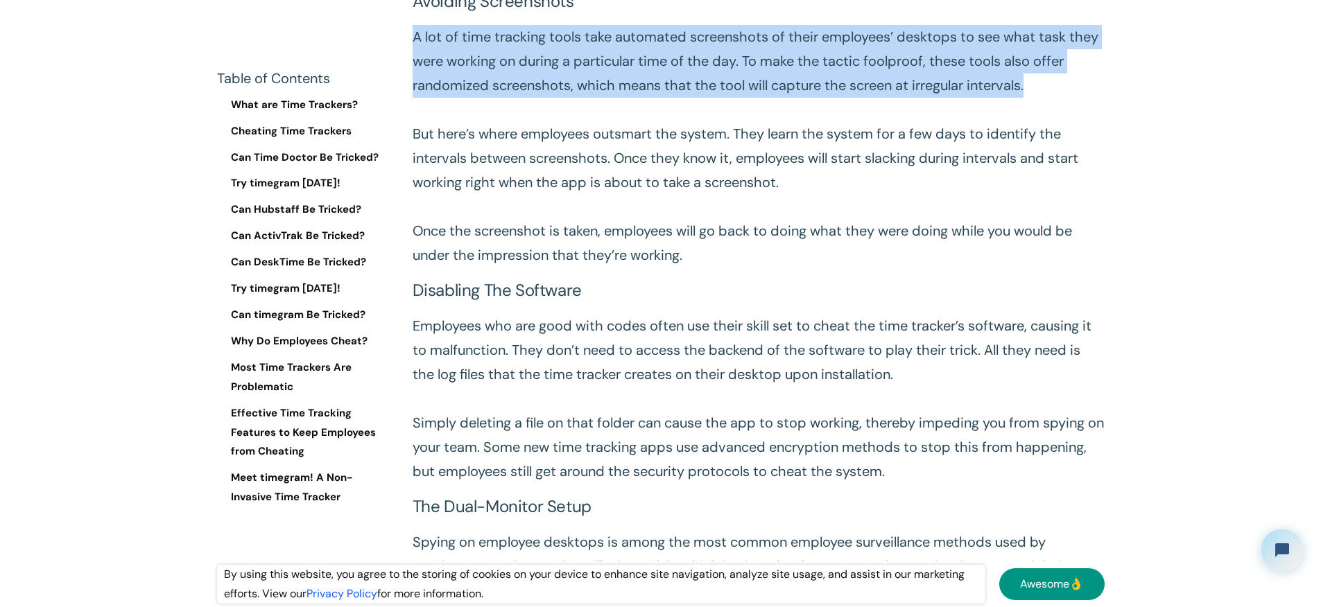
drag, startPoint x: 414, startPoint y: 62, endPoint x: 1067, endPoint y: 125, distance: 655.5
click at [1067, 125] on p "A lot of time tracking tools take automated screenshots of their employees’ des…" at bounding box center [759, 146] width 692 height 243
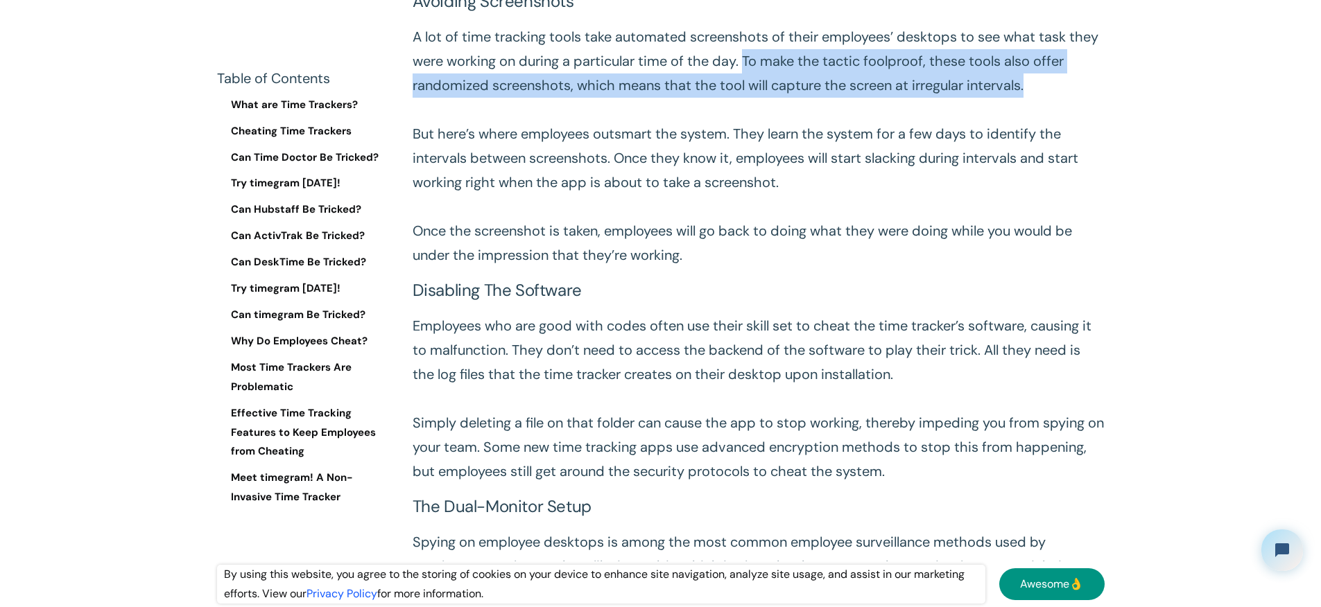
drag, startPoint x: 849, startPoint y: 85, endPoint x: 1044, endPoint y: 127, distance: 200.1
click at [1044, 127] on p "A lot of time tracking tools take automated screenshots of their employees’ des…" at bounding box center [759, 146] width 692 height 243
click at [1034, 127] on p "A lot of time tracking tools take automated screenshots of their employees’ des…" at bounding box center [759, 146] width 692 height 243
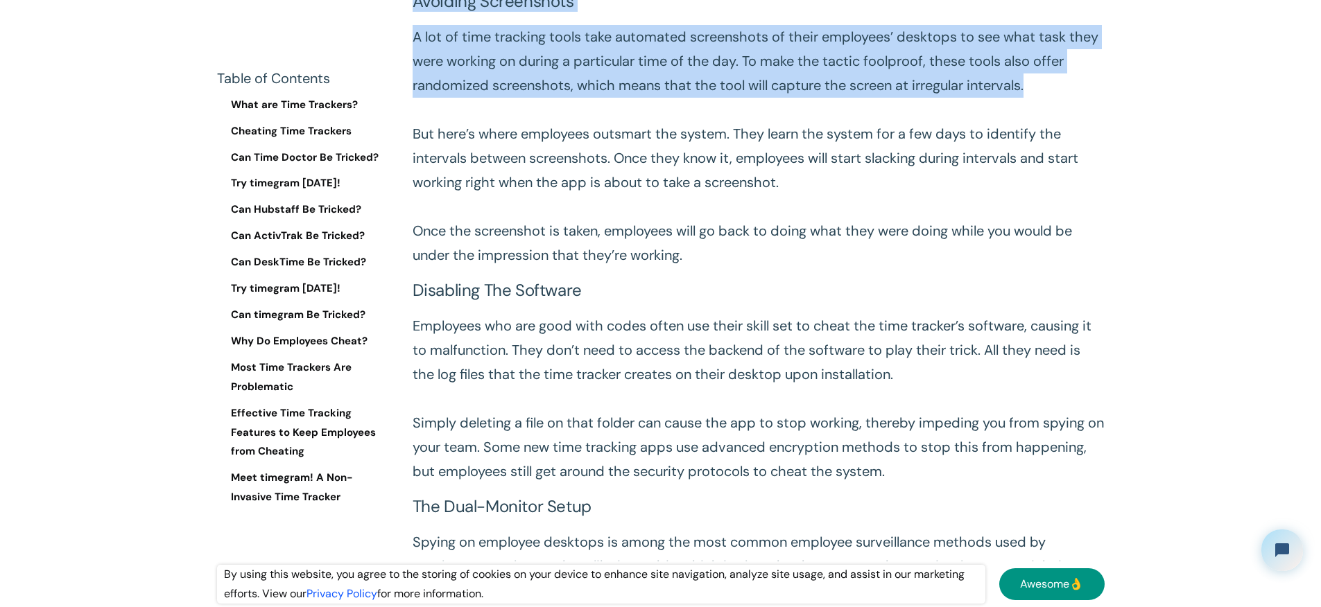
drag, startPoint x: 569, startPoint y: 135, endPoint x: 412, endPoint y: 26, distance: 191.4
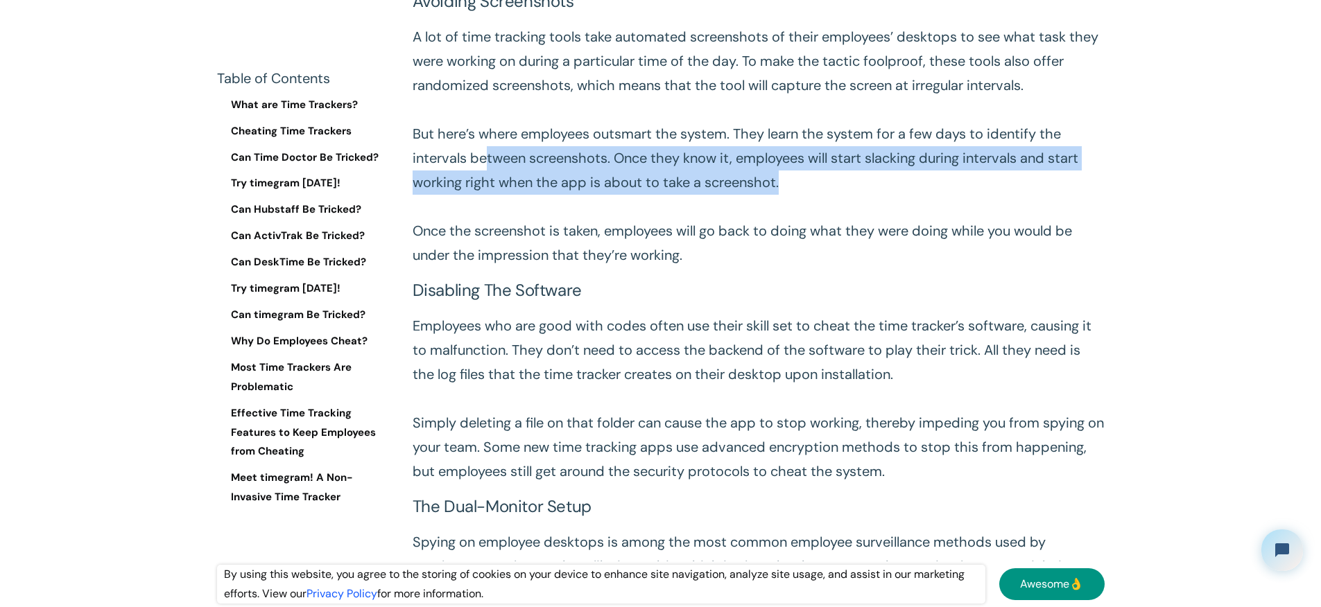
drag, startPoint x: 523, startPoint y: 207, endPoint x: 1050, endPoint y: 223, distance: 527.3
click at [1050, 223] on p "A lot of time tracking tools take automated screenshots of their employees’ des…" at bounding box center [759, 146] width 692 height 243
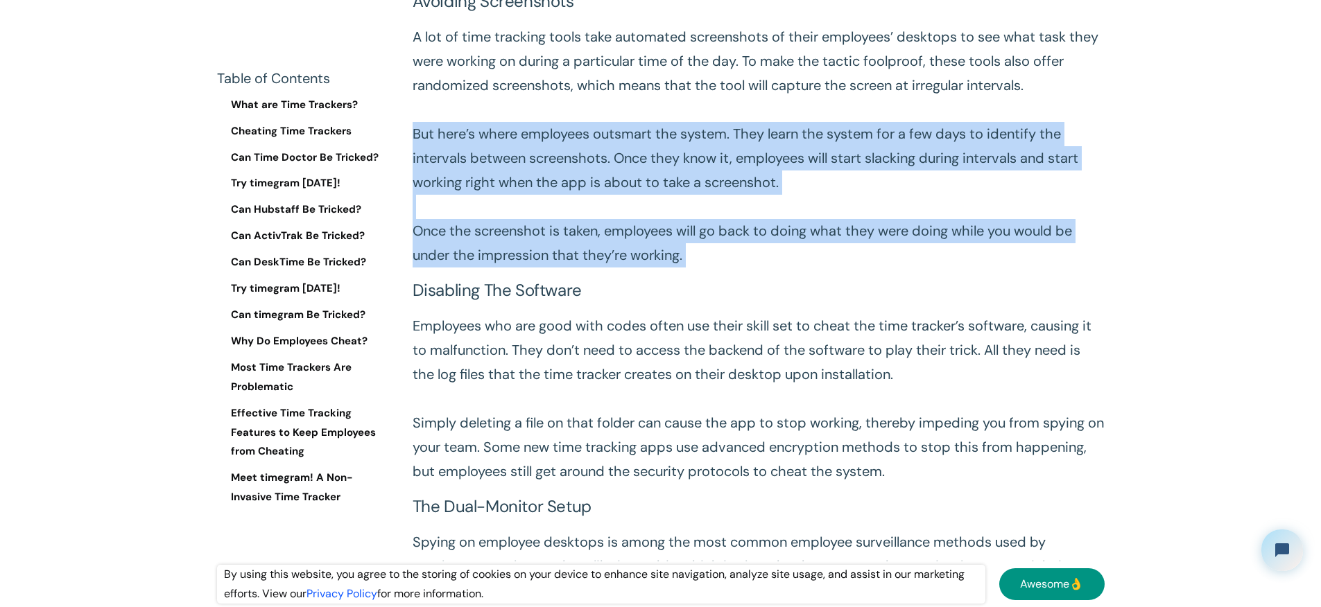
drag, startPoint x: 1044, startPoint y: 239, endPoint x: 776, endPoint y: 324, distance: 280.9
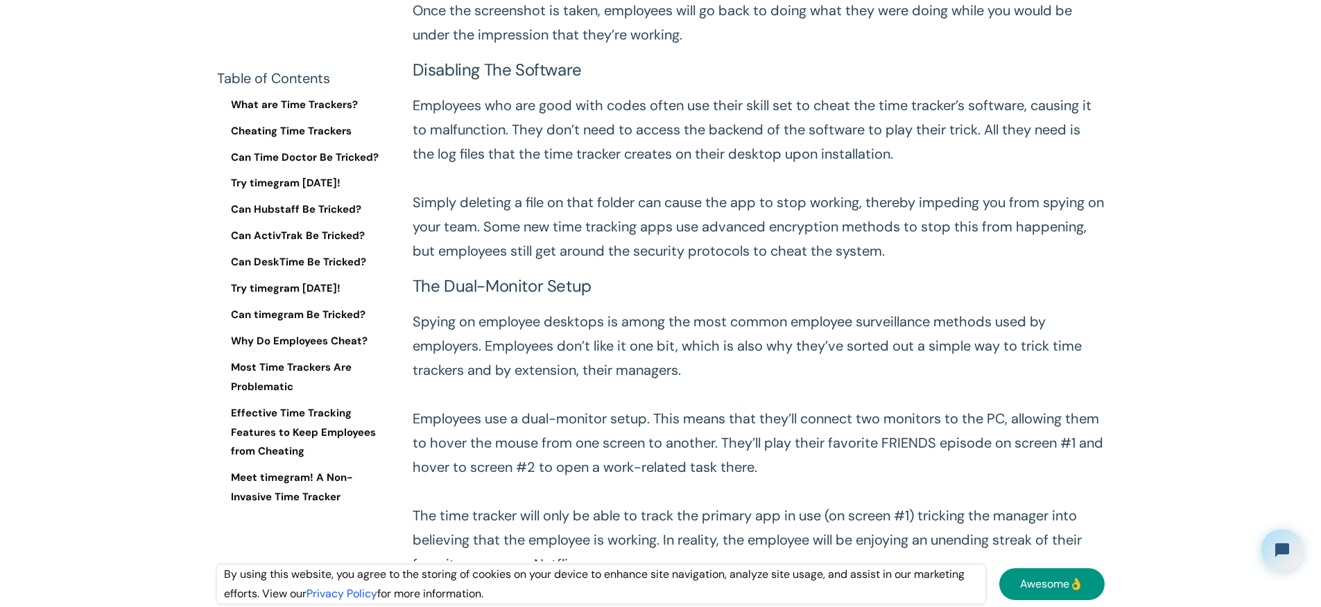
scroll to position [2436, 0]
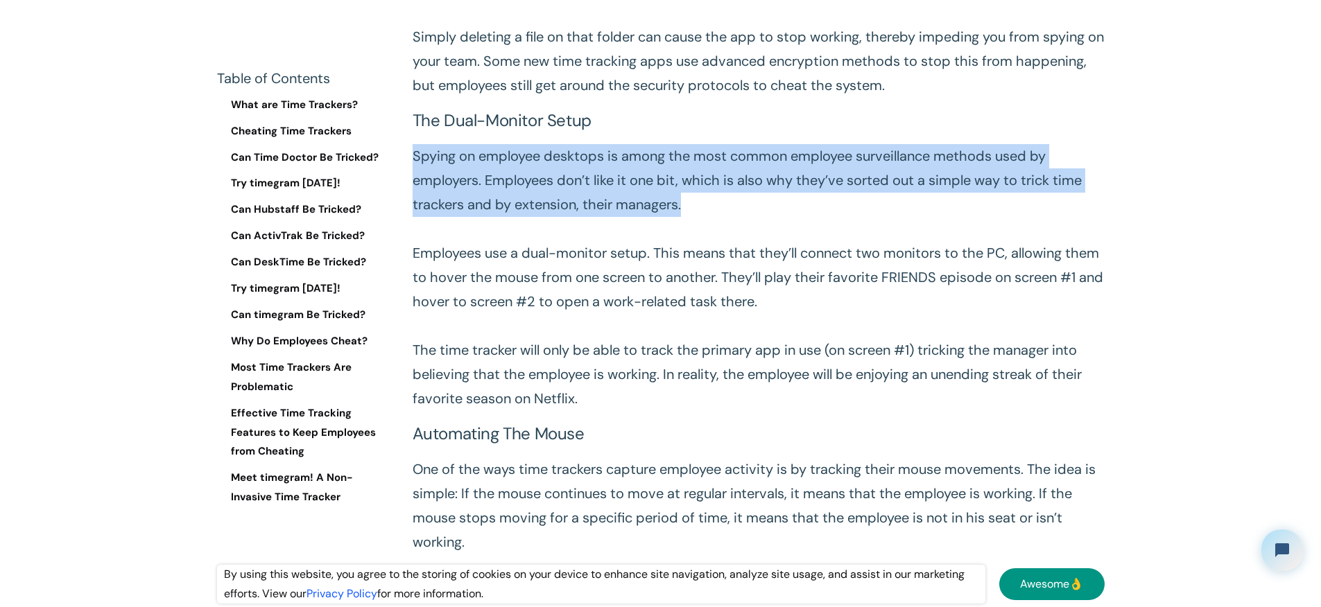
drag, startPoint x: 414, startPoint y: 230, endPoint x: 1015, endPoint y: 269, distance: 602.5
click at [1019, 267] on p "Spying on employee desktops is among the most common employee surveillance meth…" at bounding box center [759, 277] width 692 height 267
click at [1012, 270] on p "Spying on employee desktops is among the most common employee surveillance meth…" at bounding box center [759, 277] width 692 height 267
drag, startPoint x: 417, startPoint y: 225, endPoint x: 802, endPoint y: 275, distance: 388.1
click at [788, 275] on p "Spying on employee desktops is among the most common employee surveillance meth…" at bounding box center [759, 277] width 692 height 267
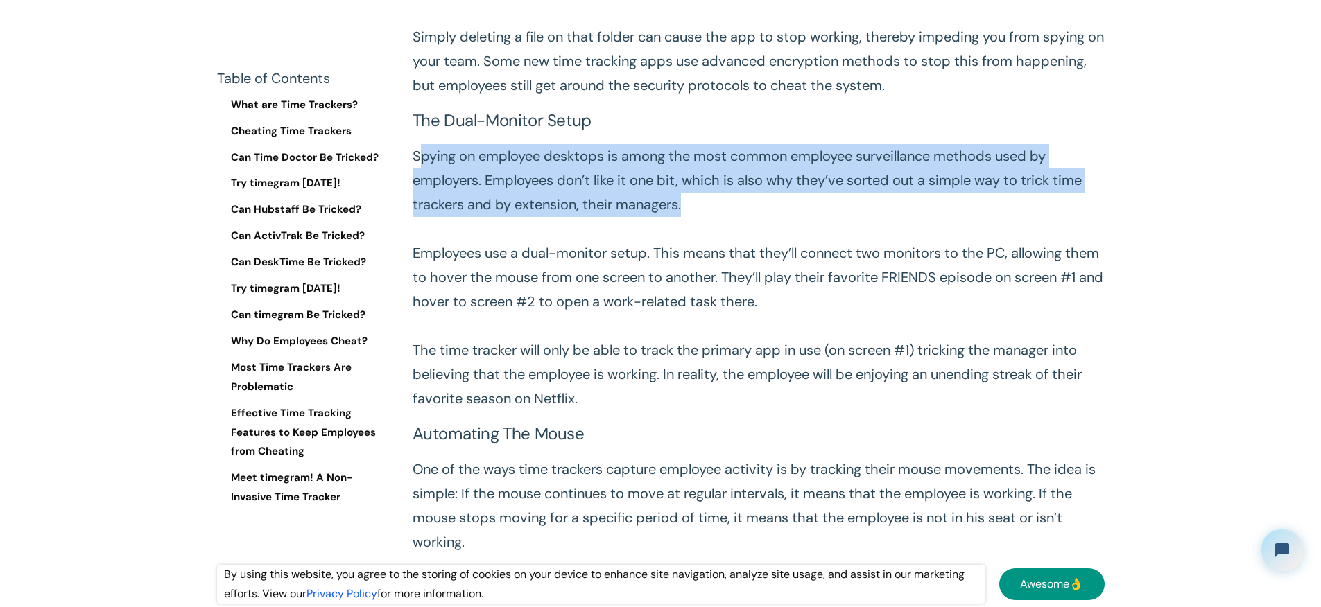
click at [815, 277] on p "Spying on employee desktops is among the most common employee surveillance meth…" at bounding box center [759, 277] width 692 height 267
drag, startPoint x: 843, startPoint y: 279, endPoint x: 510, endPoint y: 234, distance: 335.9
click at [424, 234] on p "Spying on employee desktops is among the most common employee surveillance meth…" at bounding box center [759, 277] width 692 height 267
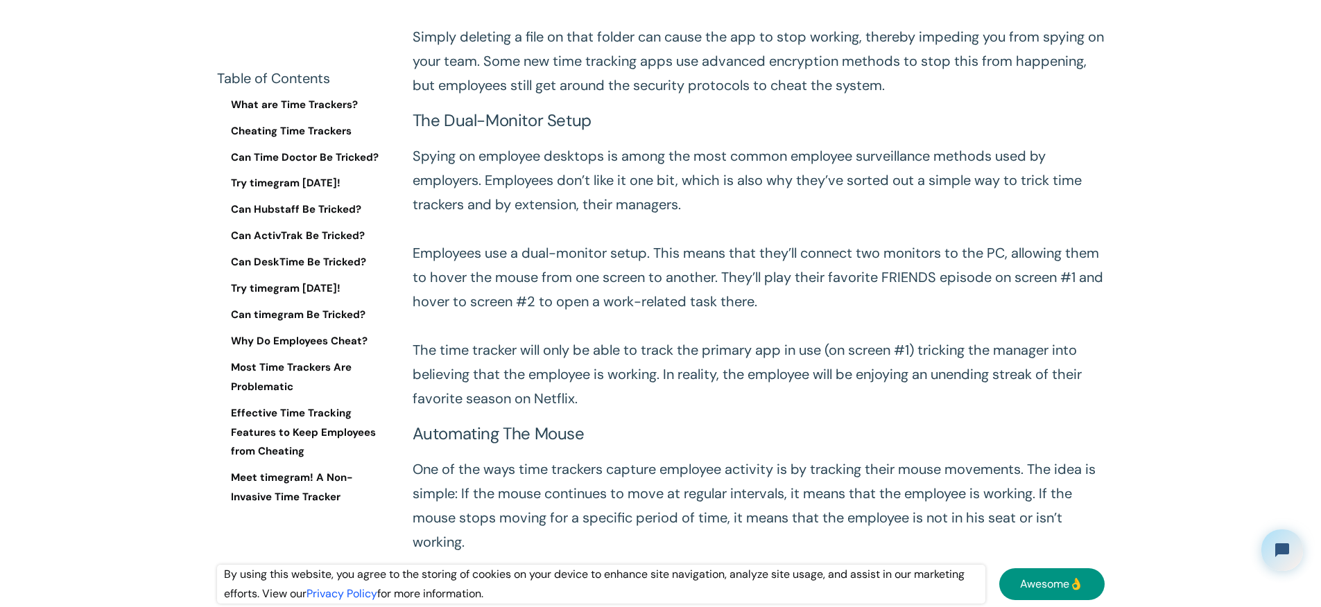
drag, startPoint x: 520, startPoint y: 234, endPoint x: 541, endPoint y: 237, distance: 21.1
click at [528, 235] on p "Spying on employee desktops is among the most common employee surveillance meth…" at bounding box center [759, 277] width 692 height 267
click at [896, 261] on p "Spying on employee desktops is among the most common employee surveillance meth…" at bounding box center [759, 277] width 692 height 267
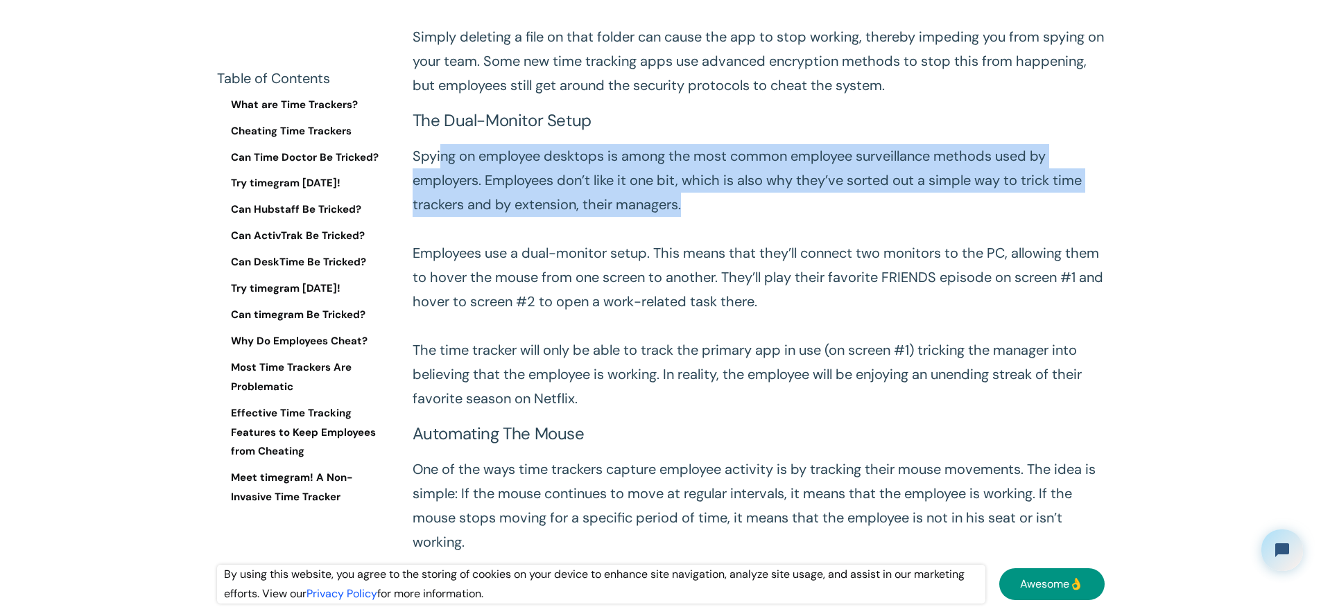
drag, startPoint x: 824, startPoint y: 277, endPoint x: 457, endPoint y: 232, distance: 369.5
click at [449, 229] on p "Spying on employee desktops is among the most common employee surveillance meth…" at bounding box center [759, 277] width 692 height 267
click at [661, 273] on p "Spying on employee desktops is among the most common employee surveillance meth…" at bounding box center [759, 277] width 692 height 267
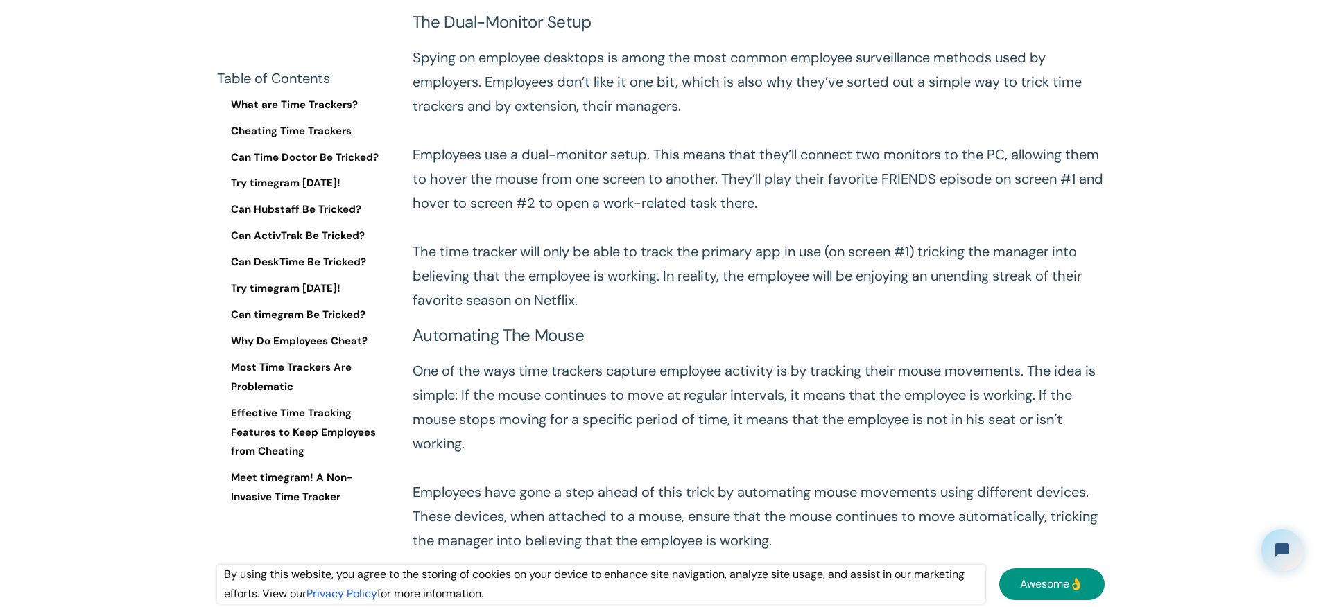
scroll to position [2535, 0]
click at [769, 275] on p "Spying on employee desktops is among the most common employee surveillance meth…" at bounding box center [759, 178] width 692 height 267
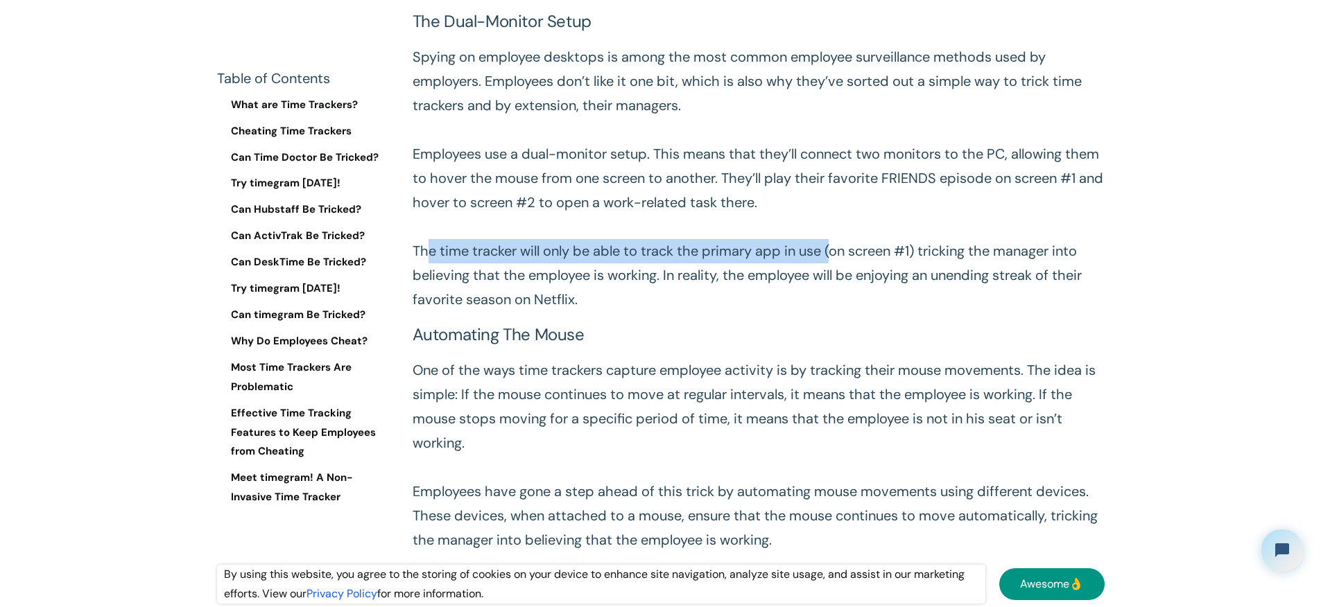
drag, startPoint x: 428, startPoint y: 320, endPoint x: 880, endPoint y: 317, distance: 452.1
click at [877, 312] on p "Spying on employee desktops is among the most common employee surveillance meth…" at bounding box center [759, 178] width 692 height 267
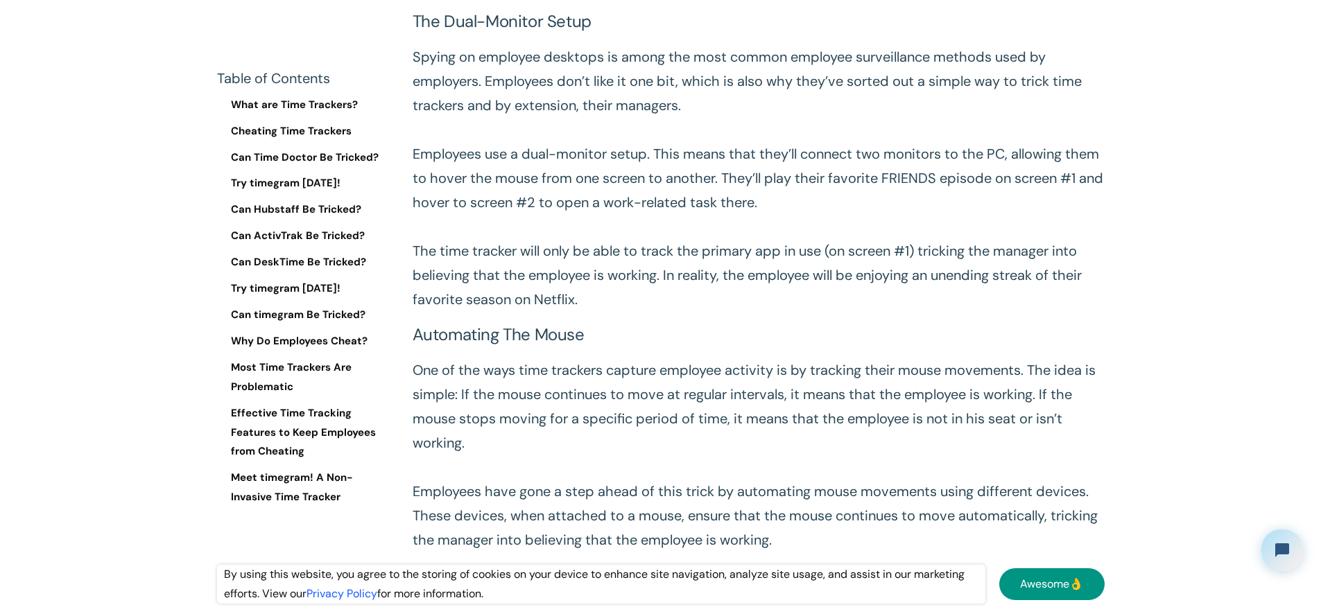
drag, startPoint x: 890, startPoint y: 317, endPoint x: 901, endPoint y: 317, distance: 11.1
click at [892, 312] on p "Spying on employee desktops is among the most common employee surveillance meth…" at bounding box center [759, 178] width 692 height 267
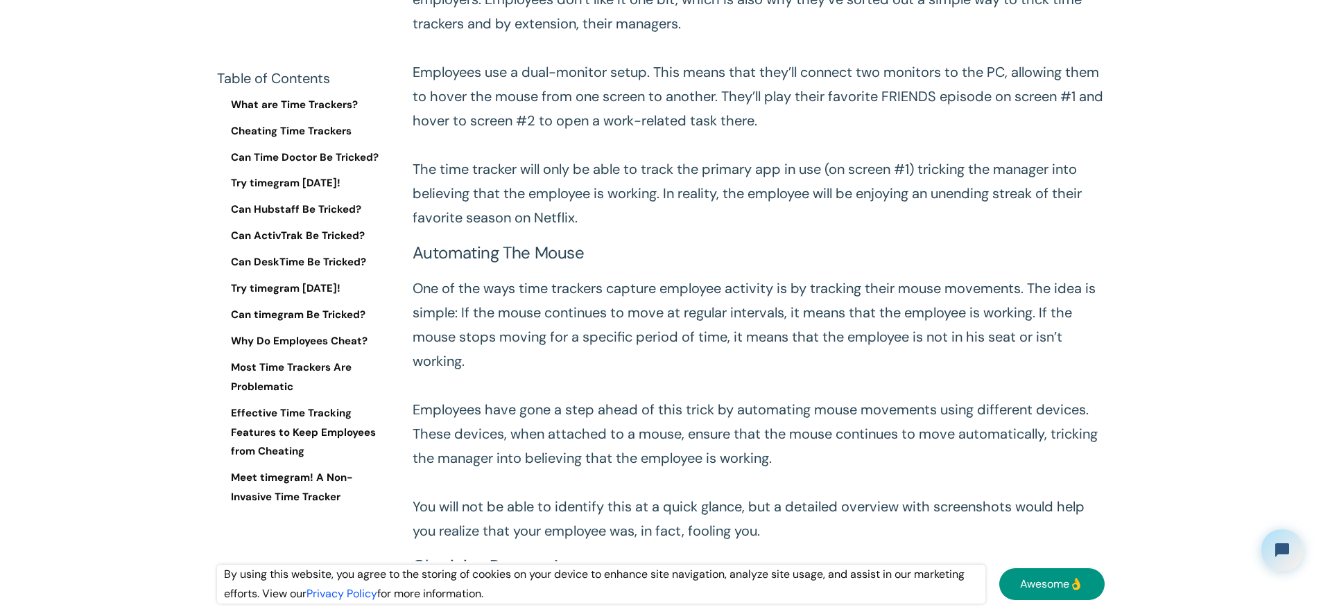
scroll to position [2740, 0]
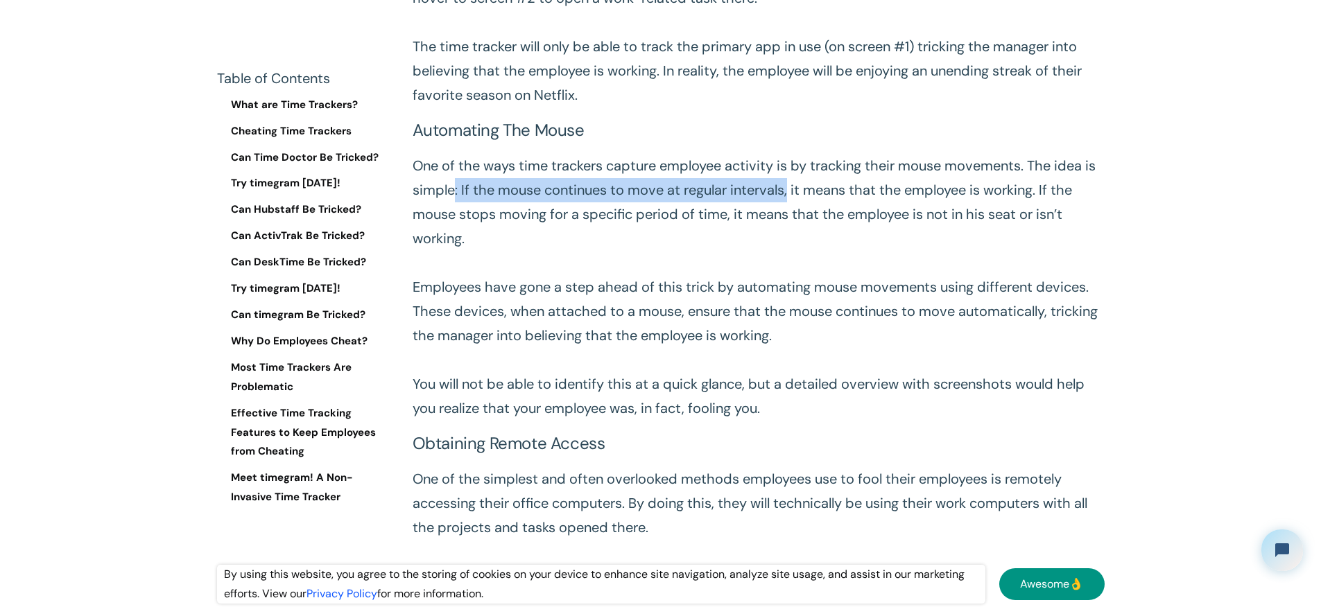
drag, startPoint x: 539, startPoint y: 265, endPoint x: 908, endPoint y: 266, distance: 368.9
click at [908, 266] on p "One of the ways time trackers capture employee activity is by tracking their mo…" at bounding box center [759, 287] width 692 height 267
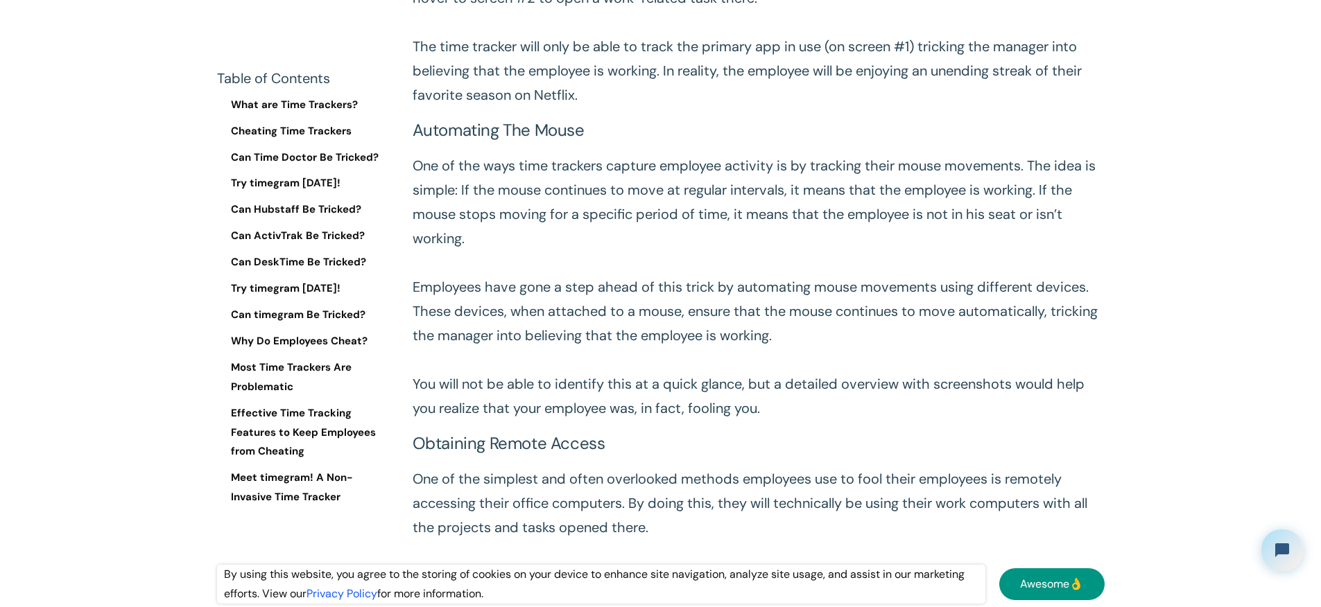
click at [911, 265] on p "One of the ways time trackers capture employee activity is by tracking their mo…" at bounding box center [759, 287] width 692 height 267
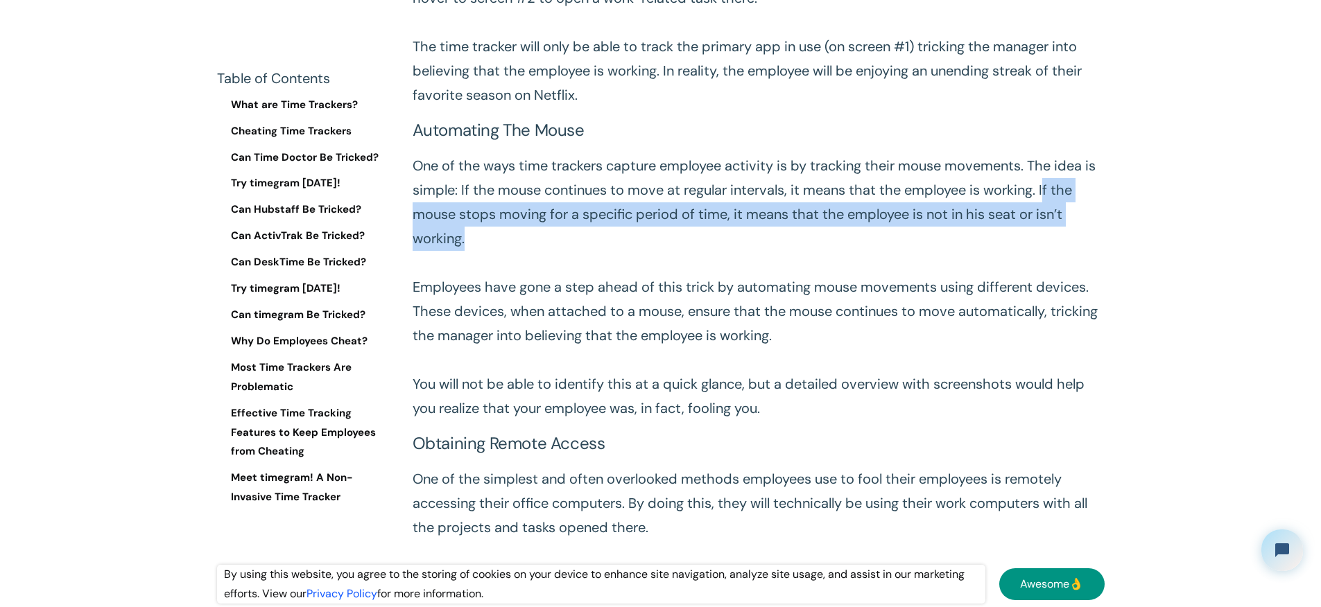
drag, startPoint x: 493, startPoint y: 289, endPoint x: 644, endPoint y: 311, distance: 152.0
click at [638, 311] on p "One of the ways time trackers capture employee activity is by tracking their mo…" at bounding box center [759, 287] width 692 height 267
click at [666, 311] on p "One of the ways time trackers capture employee activity is by tracking their mo…" at bounding box center [759, 287] width 692 height 267
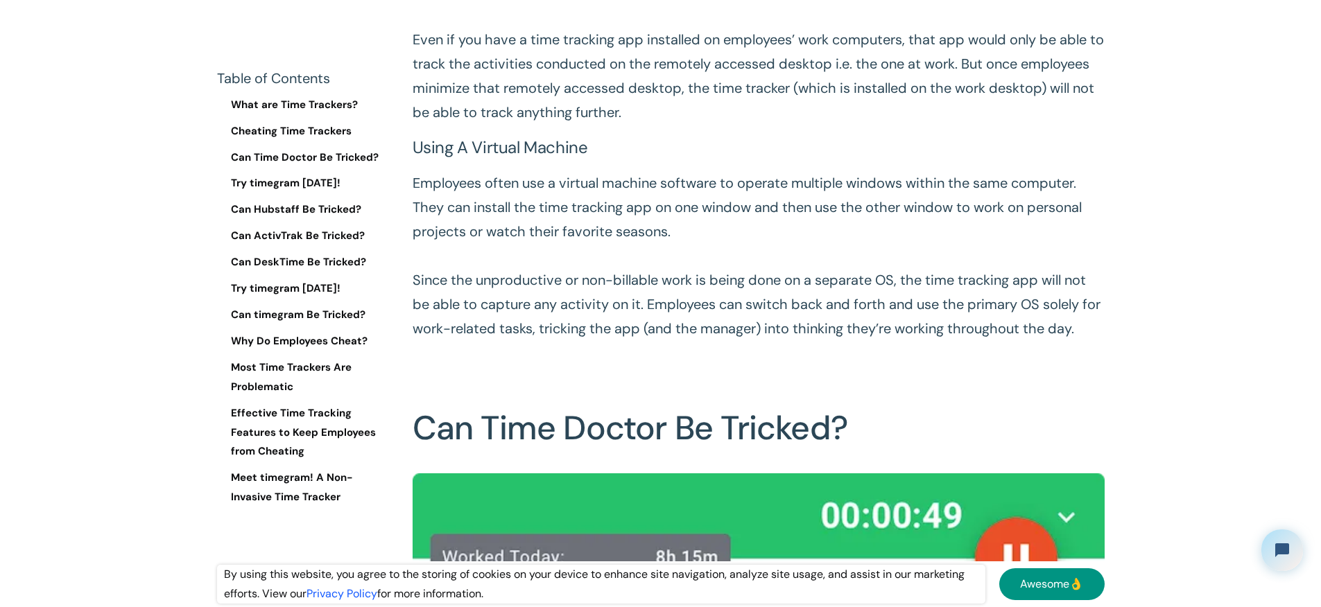
scroll to position [3391, 0]
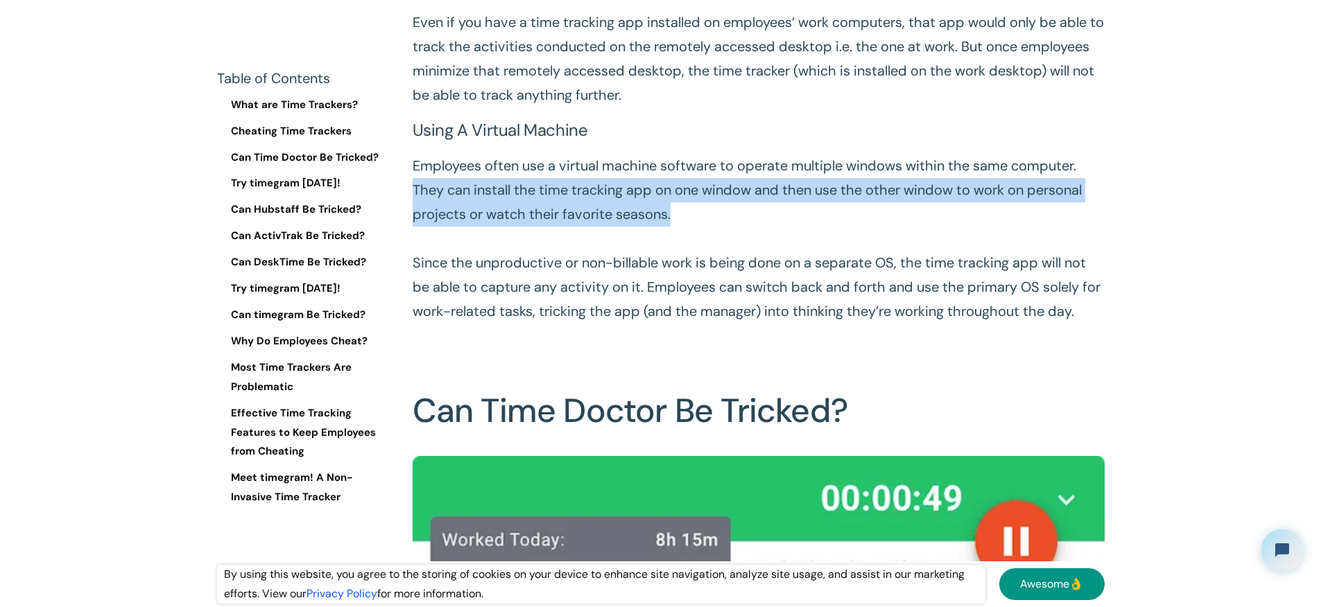
drag, startPoint x: 490, startPoint y: 264, endPoint x: 967, endPoint y: 277, distance: 477.3
click at [967, 277] on p "Employees often use a virtual machine software to operate multiple windows with…" at bounding box center [759, 239] width 692 height 170
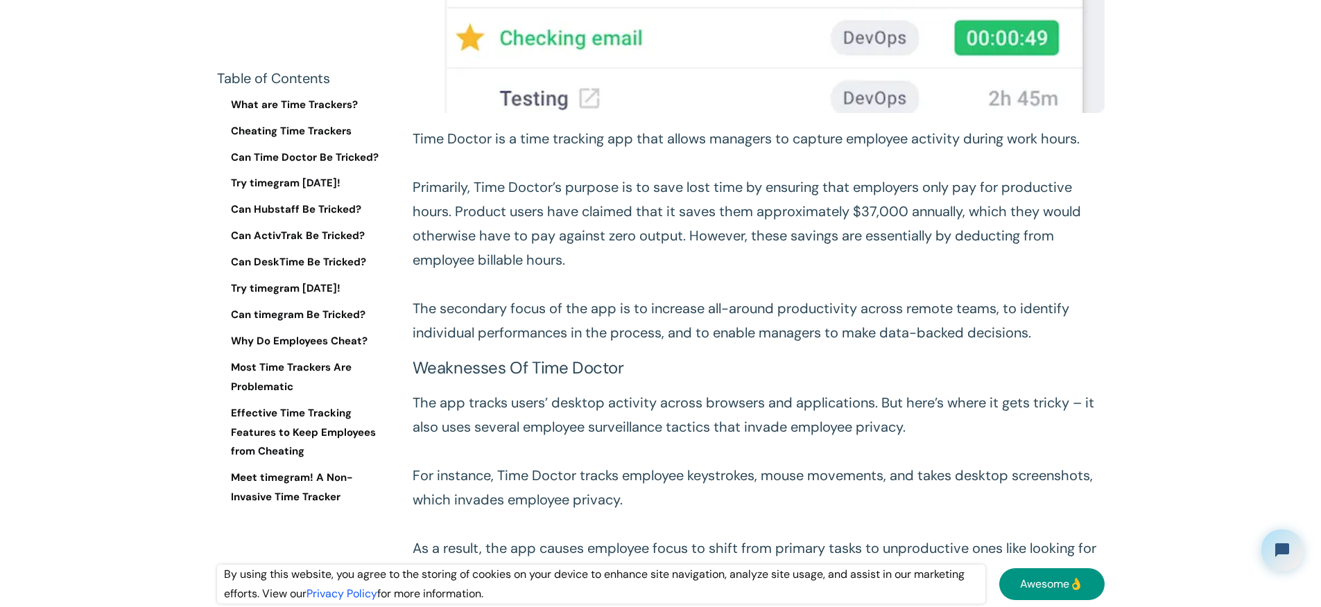
scroll to position [4305, 0]
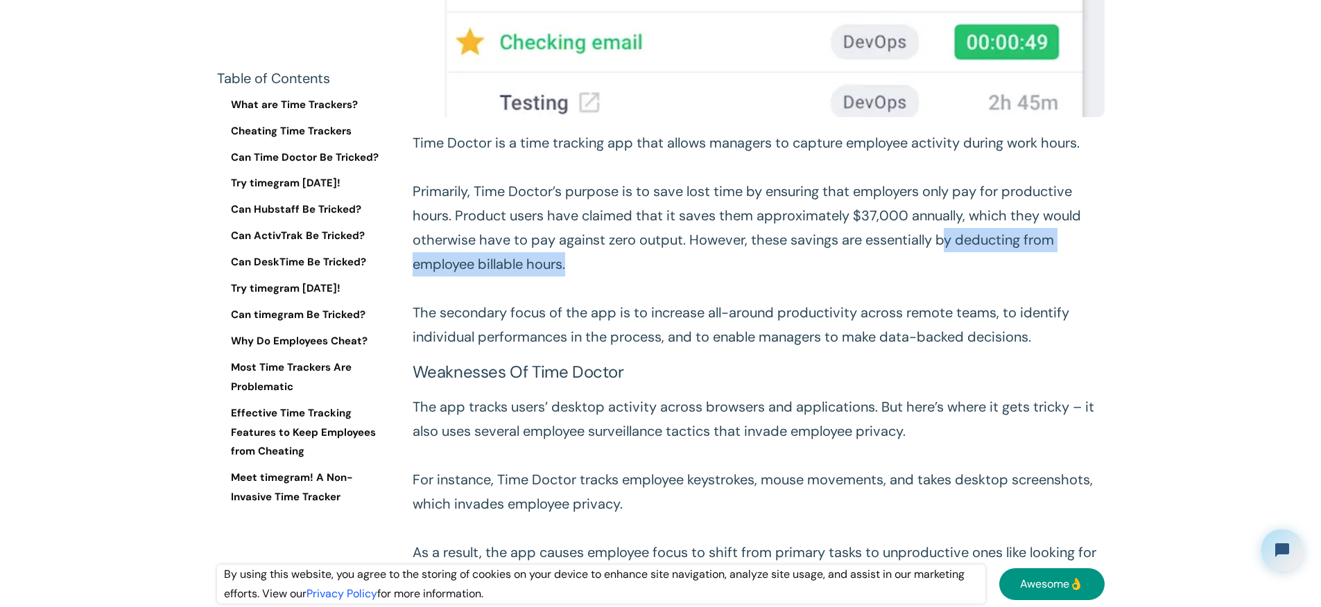
drag, startPoint x: 551, startPoint y: 387, endPoint x: 843, endPoint y: 378, distance: 292.1
click at [843, 349] on p "Time Doctor is a time tracking app that allows managers to capture employee act…" at bounding box center [759, 240] width 692 height 218
click at [847, 349] on p "Time Doctor is a time tracking app that allows managers to capture employee act…" at bounding box center [759, 240] width 692 height 218
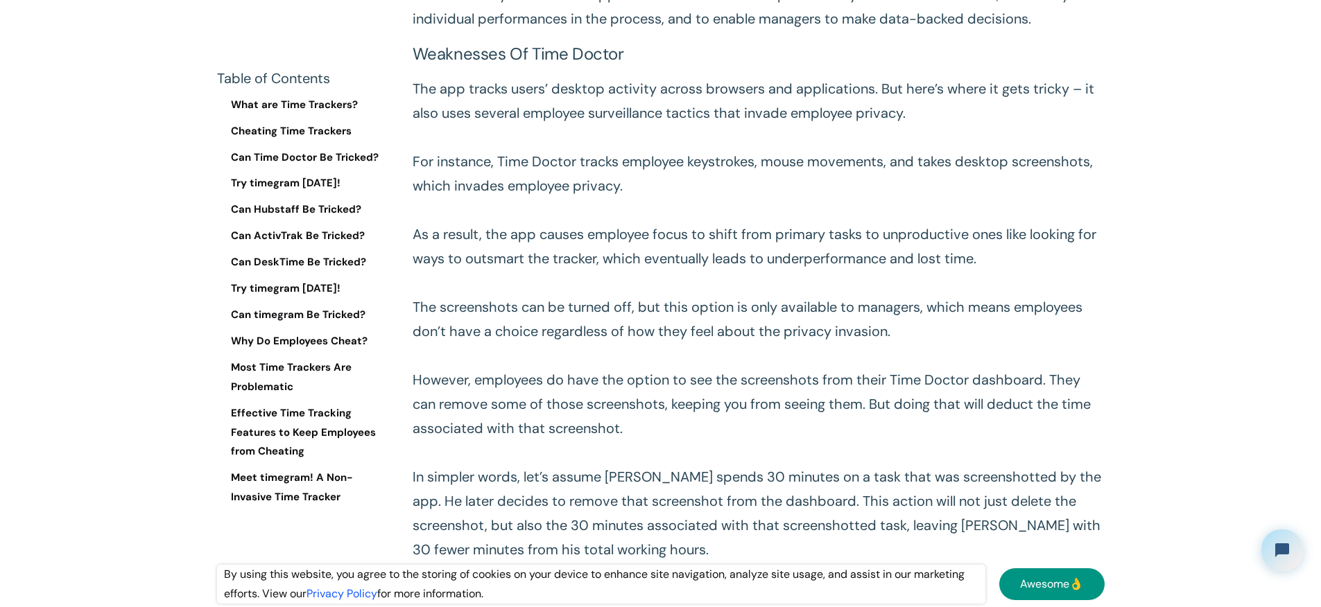
scroll to position [4625, 0]
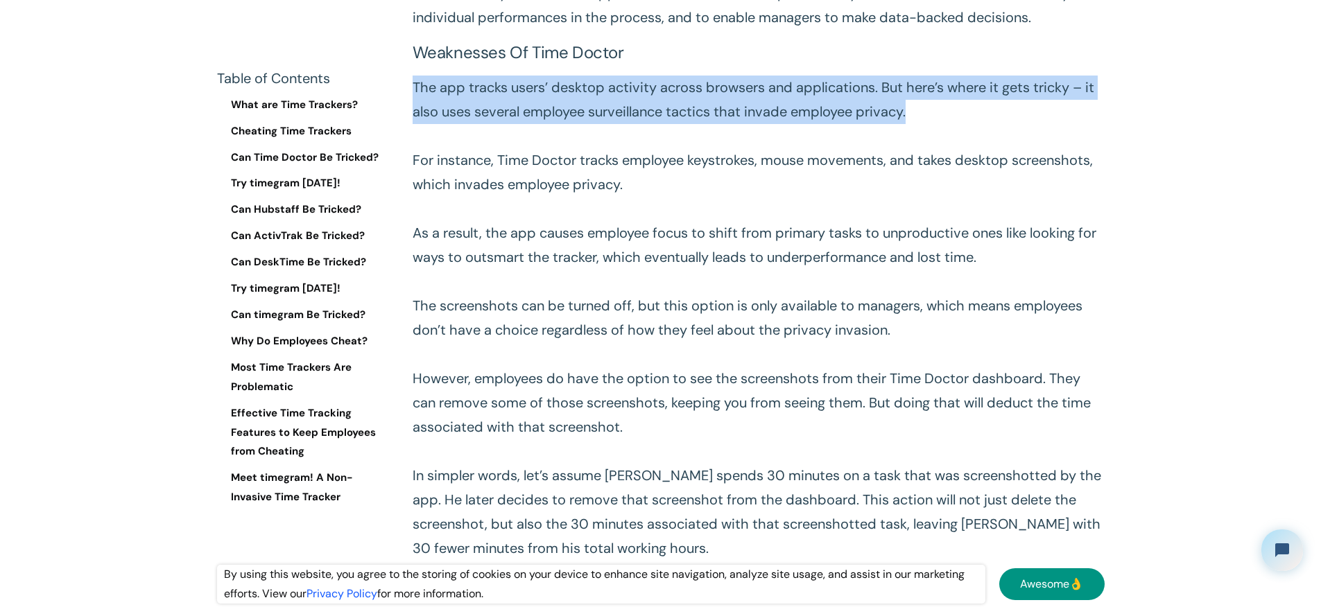
drag, startPoint x: 426, startPoint y: 230, endPoint x: 1066, endPoint y: 254, distance: 639.8
click at [1053, 262] on p "The app tracks users’ desktop activity across browsers and applications. But he…" at bounding box center [759, 318] width 692 height 485
drag, startPoint x: 1053, startPoint y: 262, endPoint x: 685, endPoint y: 275, distance: 368.5
click at [684, 274] on p "The app tracks users’ desktop activity across browsers and applications. But he…" at bounding box center [759, 318] width 692 height 485
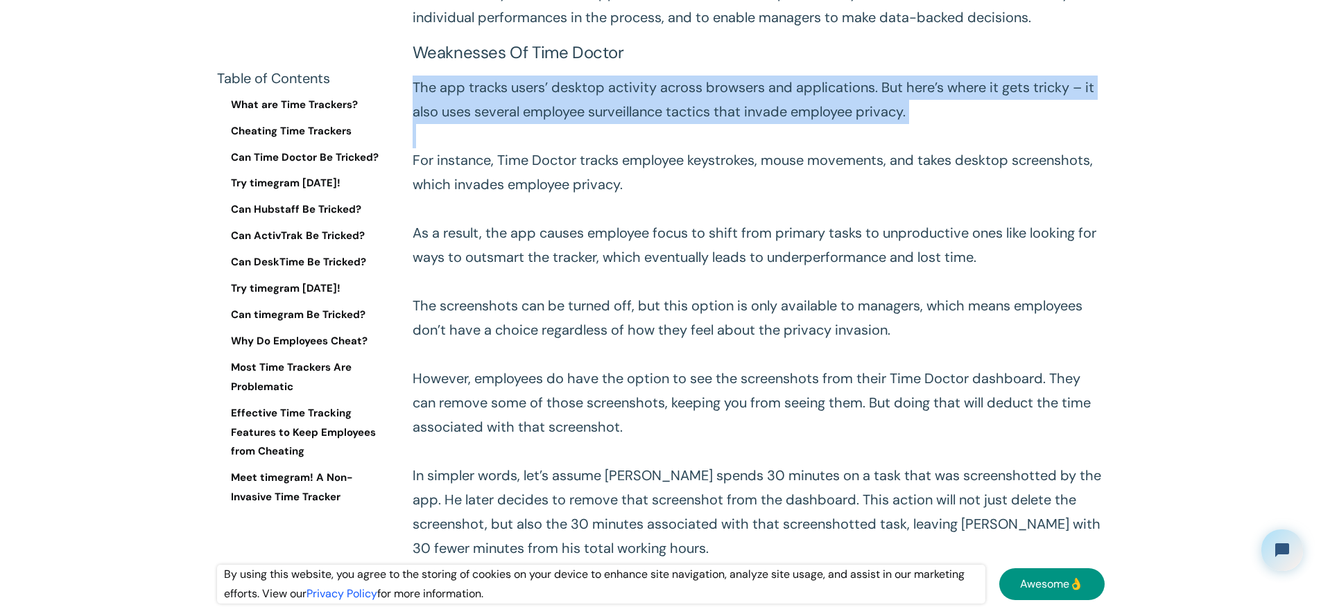
click at [686, 276] on p "The app tracks users’ desktop activity across browsers and applications. But he…" at bounding box center [759, 318] width 692 height 485
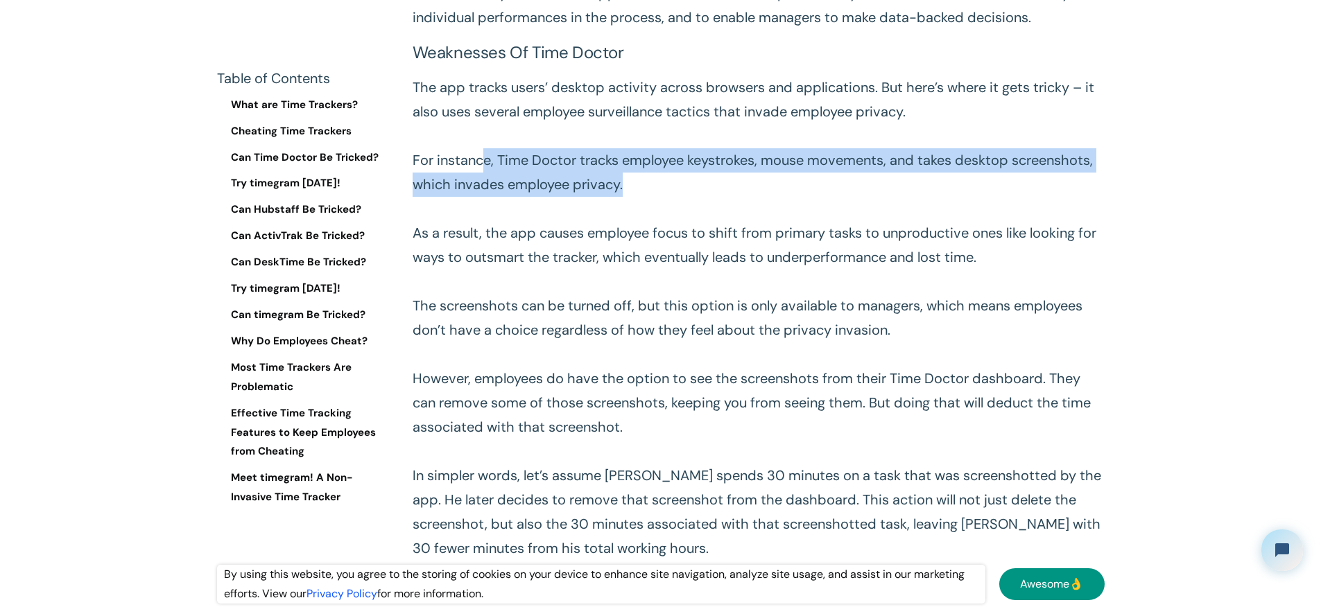
click at [863, 321] on p "The app tracks users’ desktop activity across browsers and applications. But he…" at bounding box center [759, 318] width 692 height 485
drag, startPoint x: 832, startPoint y: 328, endPoint x: 584, endPoint y: 318, distance: 248.4
click at [539, 316] on p "The app tracks users’ desktop activity across browsers and applications. But he…" at bounding box center [759, 318] width 692 height 485
click at [615, 319] on p "The app tracks users’ desktop activity across browsers and applications. But he…" at bounding box center [759, 318] width 692 height 485
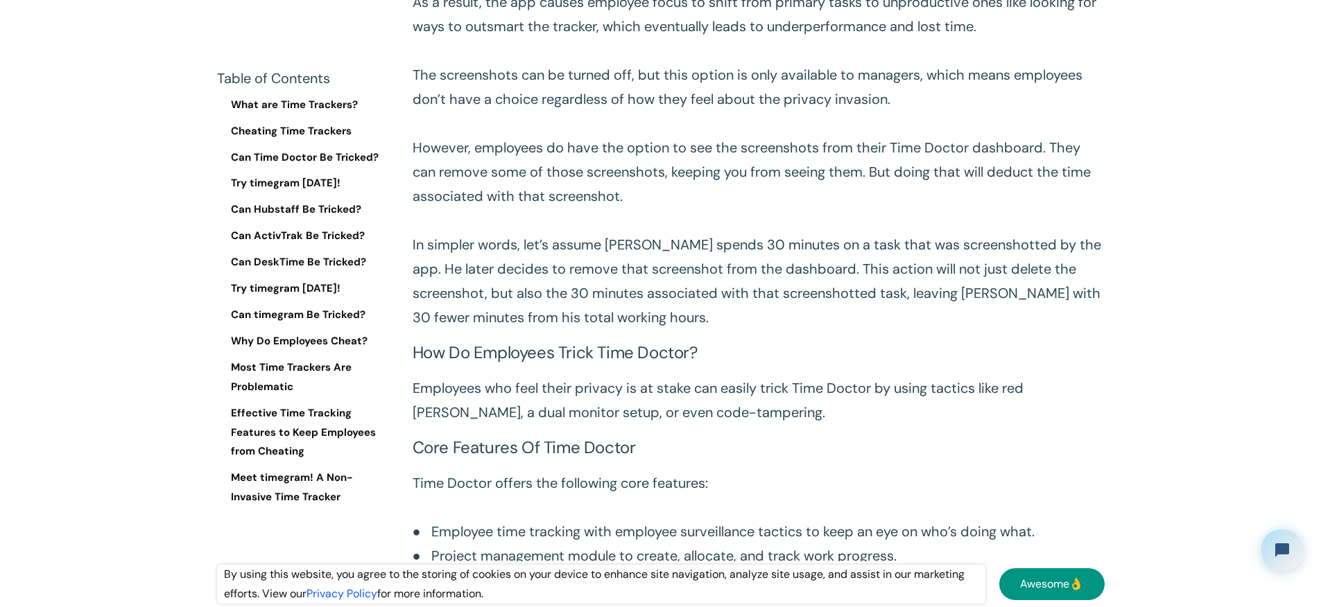
scroll to position [4873, 0]
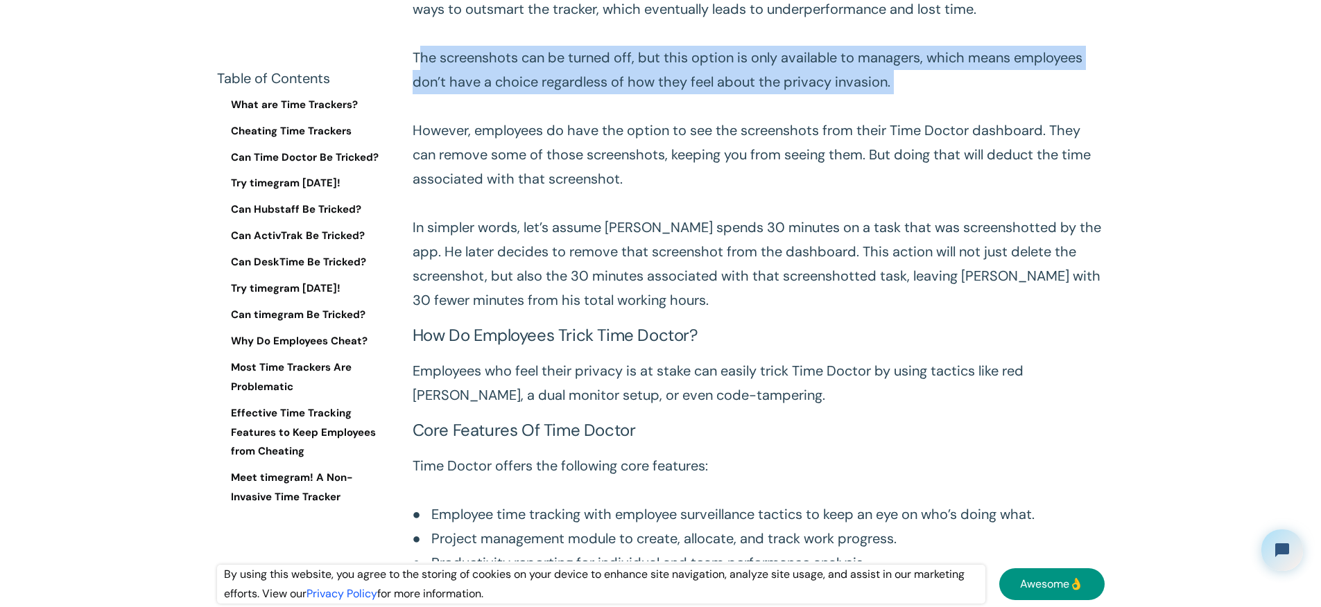
drag, startPoint x: 426, startPoint y: 227, endPoint x: 841, endPoint y: 265, distance: 417.1
click at [841, 265] on p "The app tracks users’ desktop activity across browsers and applications. But he…" at bounding box center [759, 69] width 692 height 485
drag, startPoint x: 793, startPoint y: 252, endPoint x: 783, endPoint y: 250, distance: 10.5
click at [793, 252] on p "The app tracks users’ desktop activity across browsers and applications. But he…" at bounding box center [759, 69] width 692 height 485
drag, startPoint x: 850, startPoint y: 239, endPoint x: 1017, endPoint y: 257, distance: 168.2
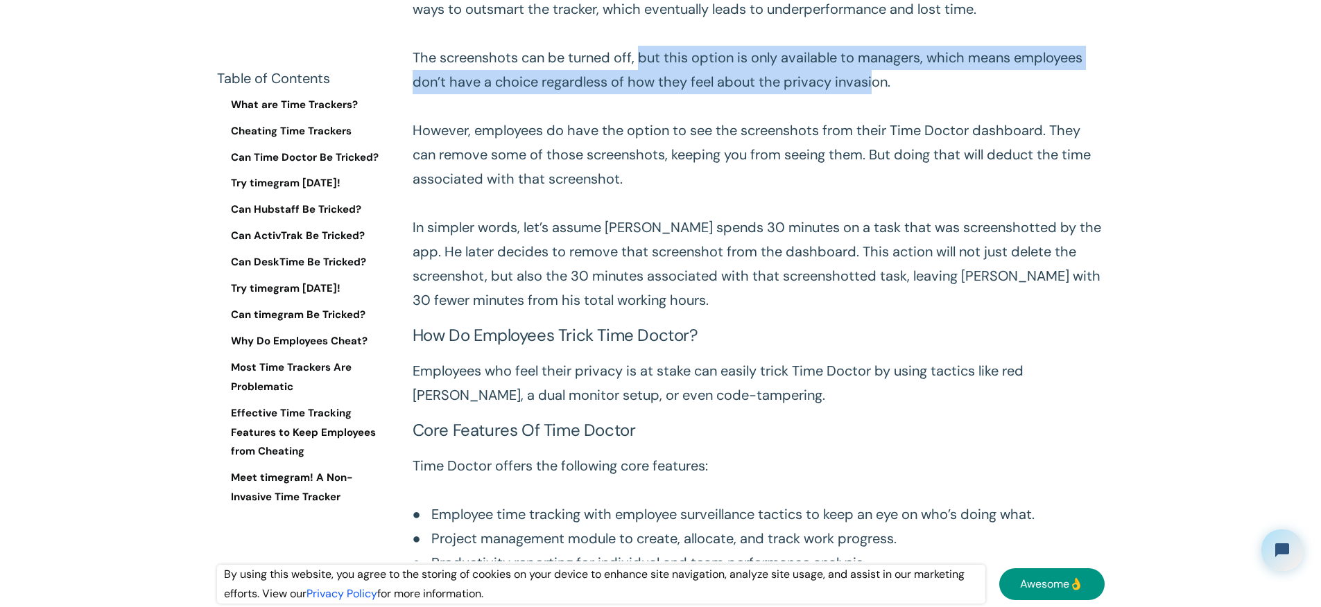
click at [1008, 258] on p "The app tracks users’ desktop activity across browsers and applications. But he…" at bounding box center [759, 69] width 692 height 485
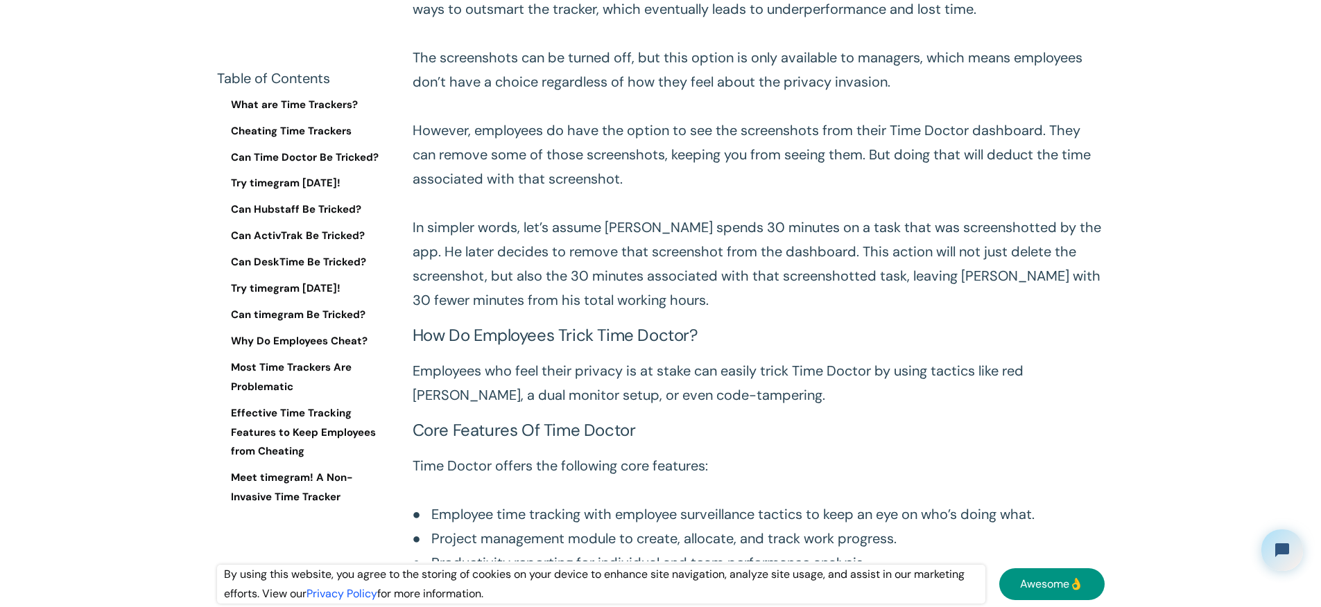
click at [1041, 256] on p "The app tracks users’ desktop activity across browsers and applications. But he…" at bounding box center [759, 69] width 692 height 485
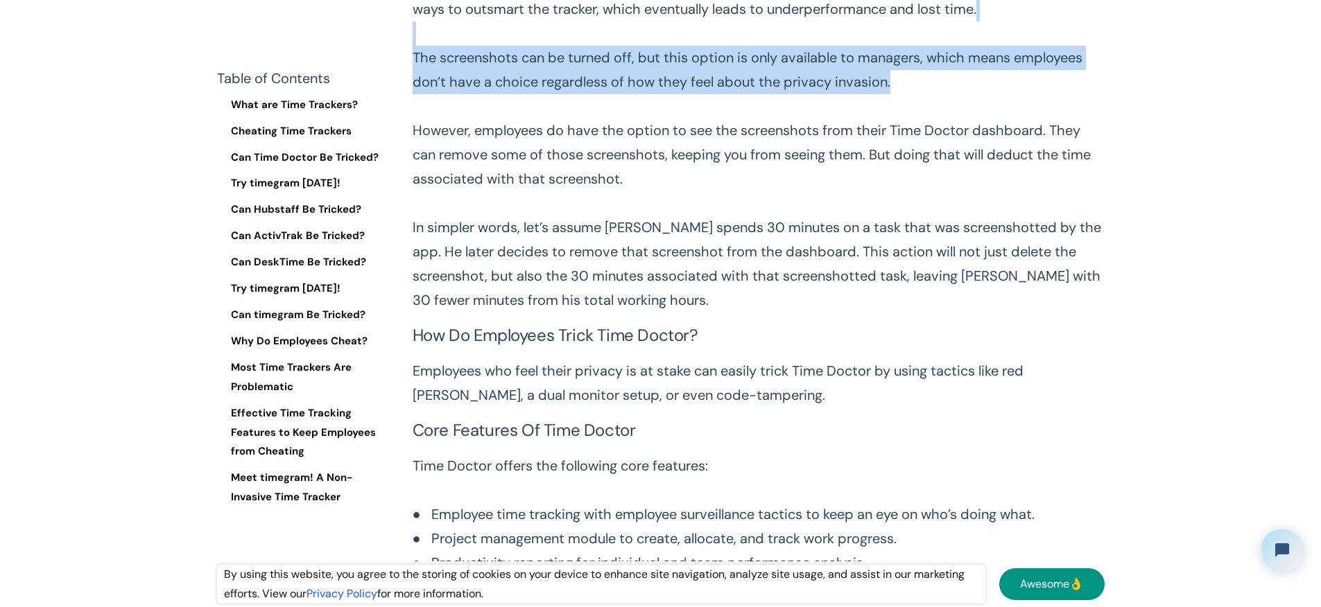
drag, startPoint x: 993, startPoint y: 250, endPoint x: 507, endPoint y: 207, distance: 487.9
click at [509, 207] on p "The app tracks users’ desktop activity across browsers and applications. But he…" at bounding box center [759, 69] width 692 height 485
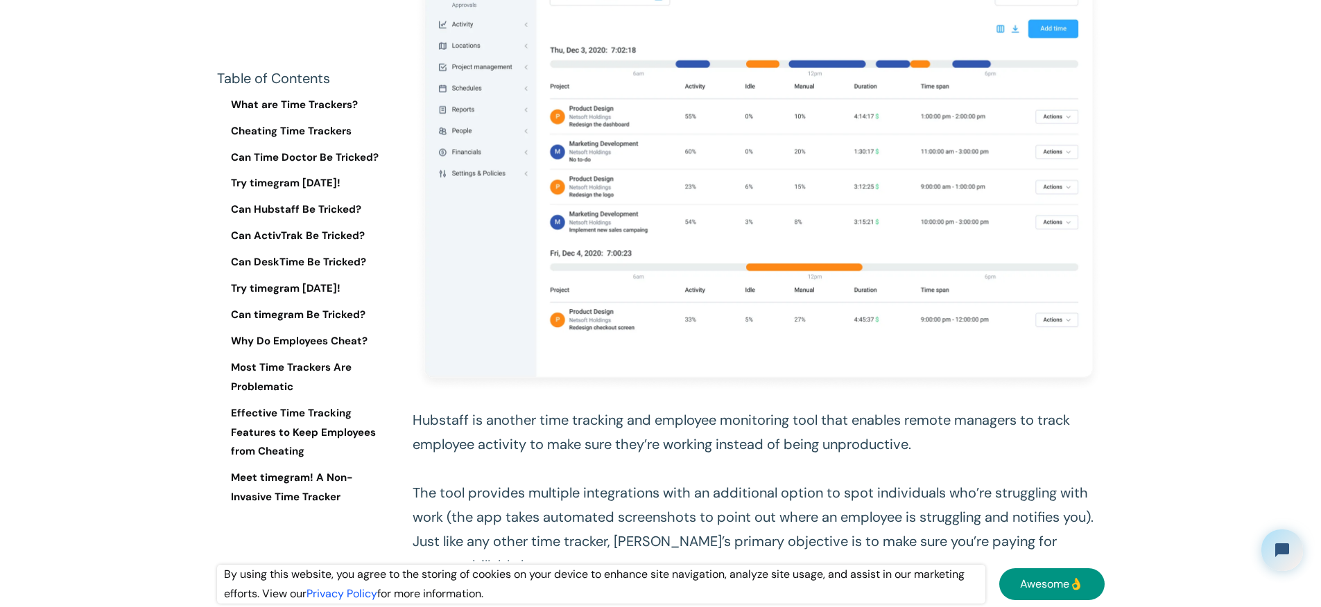
scroll to position [6163, 0]
